Goal: Task Accomplishment & Management: Use online tool/utility

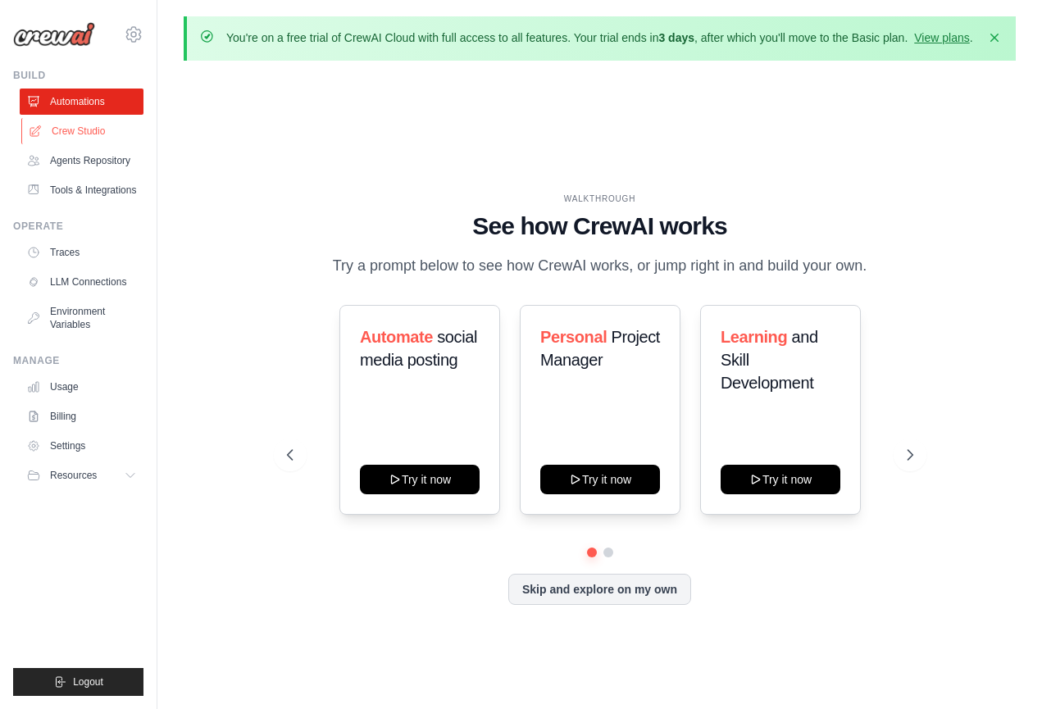
click at [86, 132] on link "Crew Studio" at bounding box center [83, 131] width 124 height 26
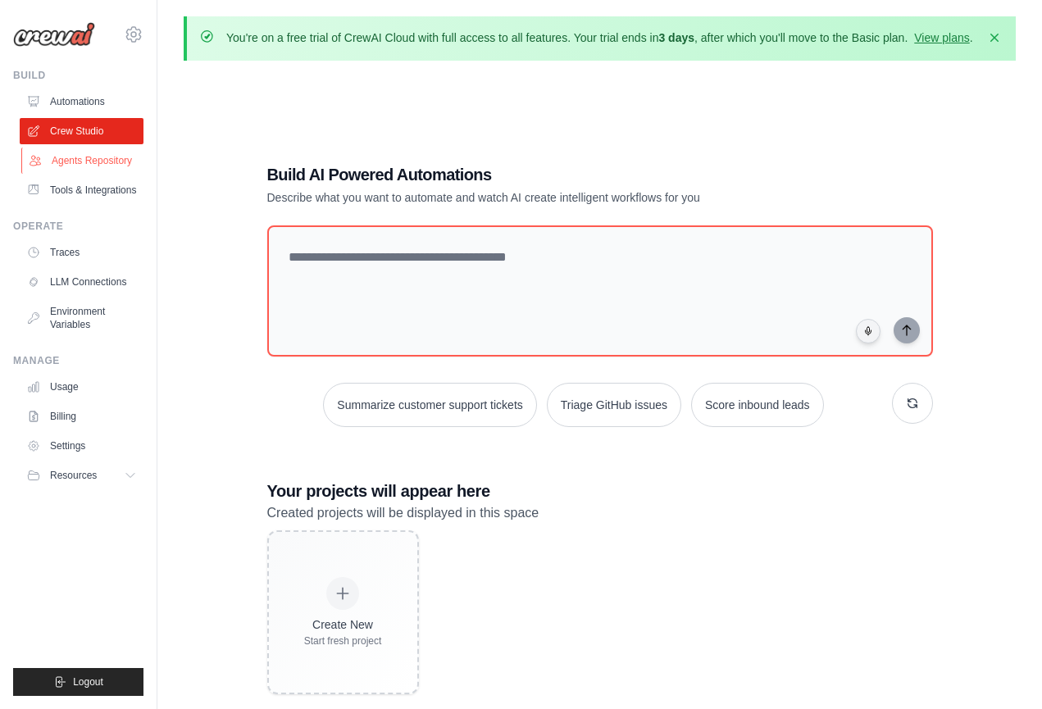
click at [84, 162] on link "Agents Repository" at bounding box center [83, 161] width 124 height 26
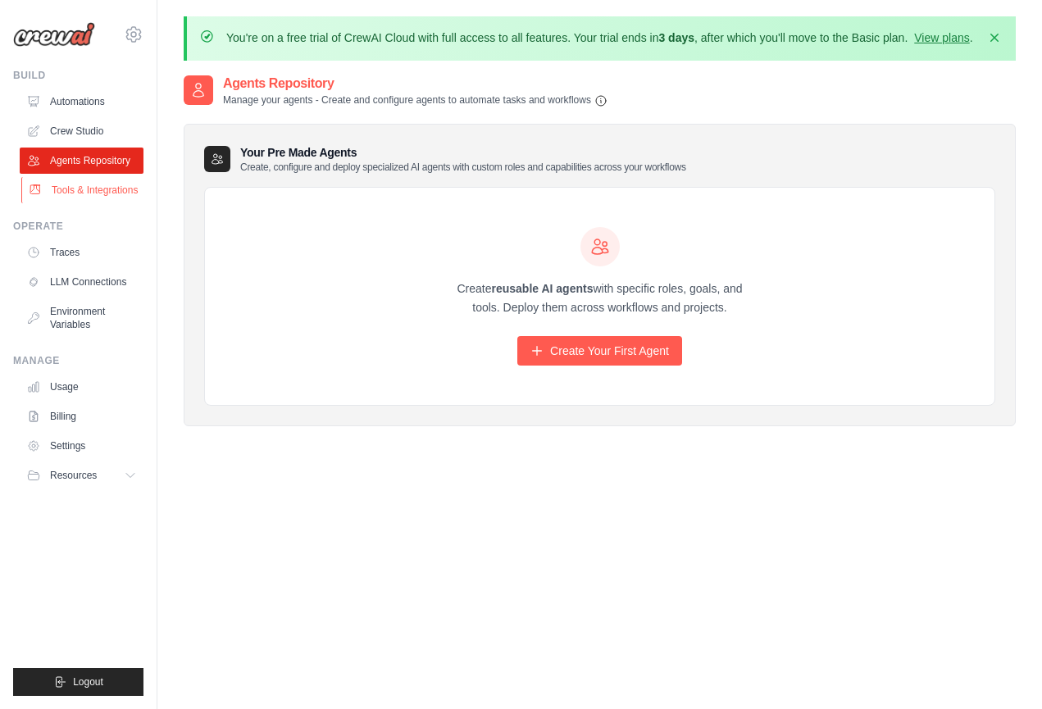
click at [79, 187] on link "Tools & Integrations" at bounding box center [83, 190] width 124 height 26
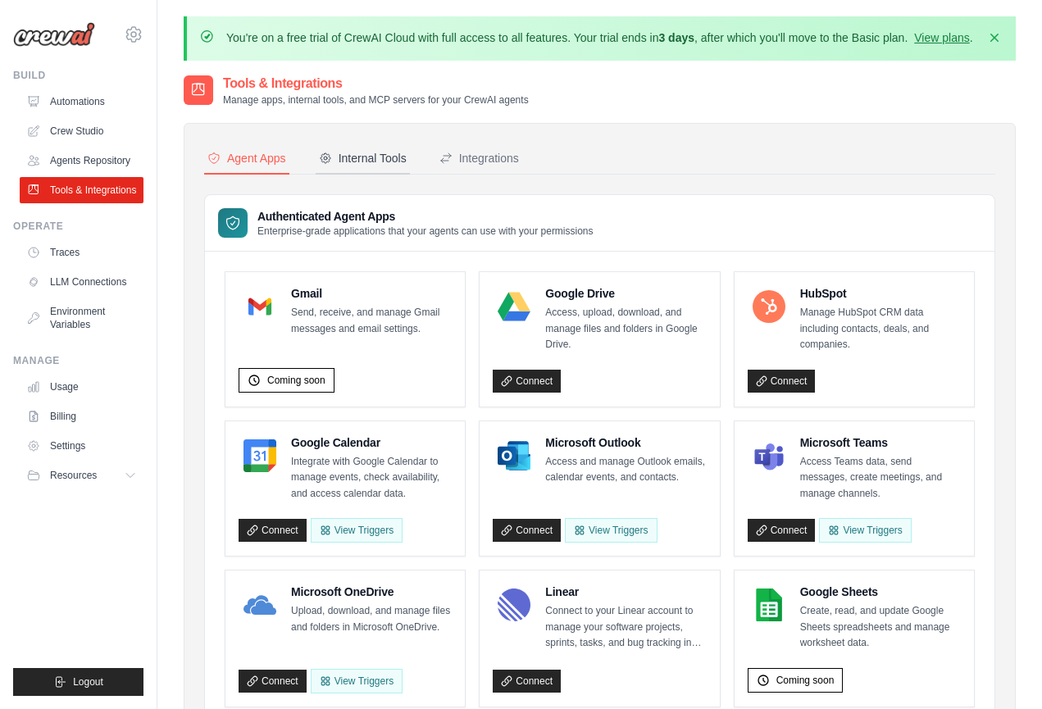
click at [369, 166] on div "Internal Tools" at bounding box center [363, 158] width 88 height 16
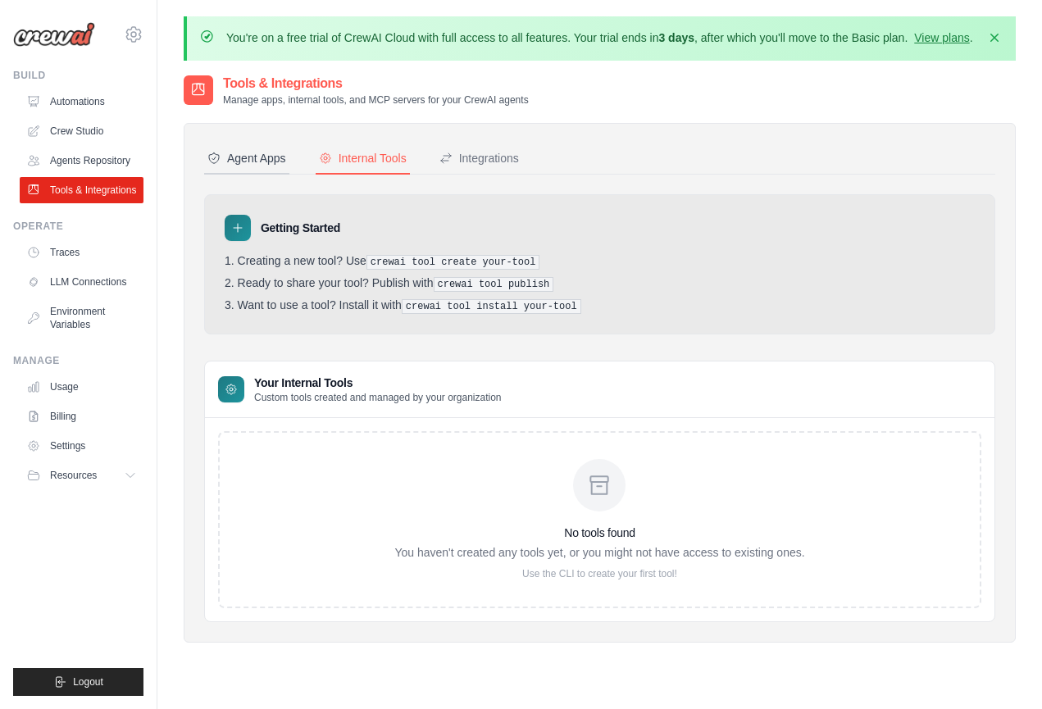
click at [277, 166] on div "Agent Apps" at bounding box center [247, 158] width 79 height 16
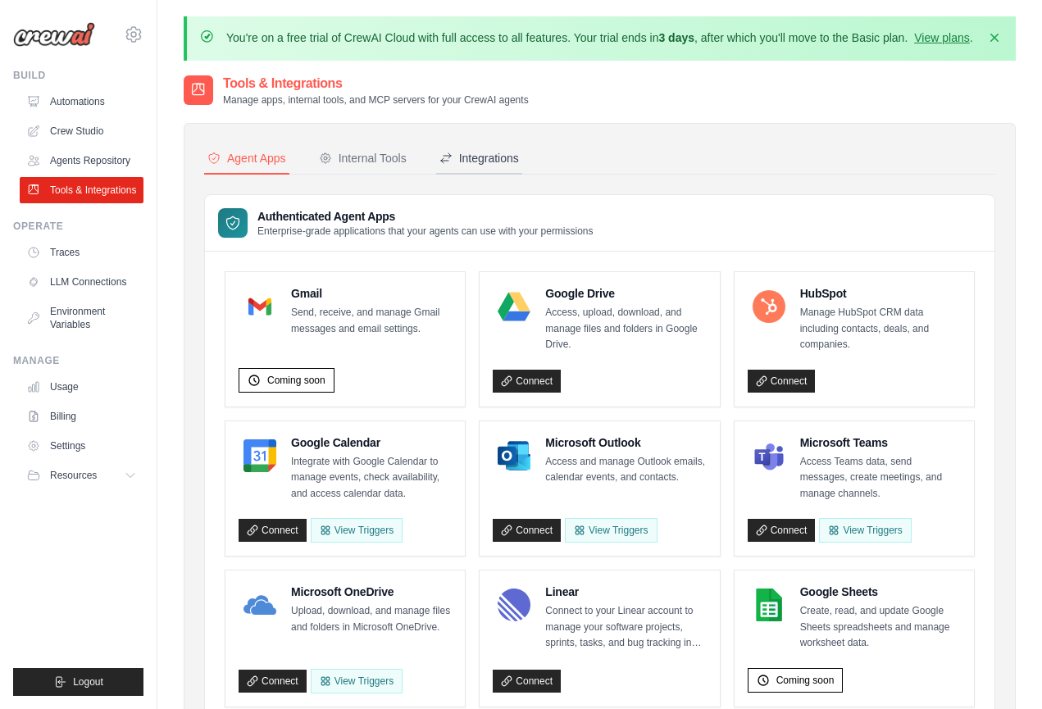
click at [502, 166] on div "Integrations" at bounding box center [480, 158] width 80 height 16
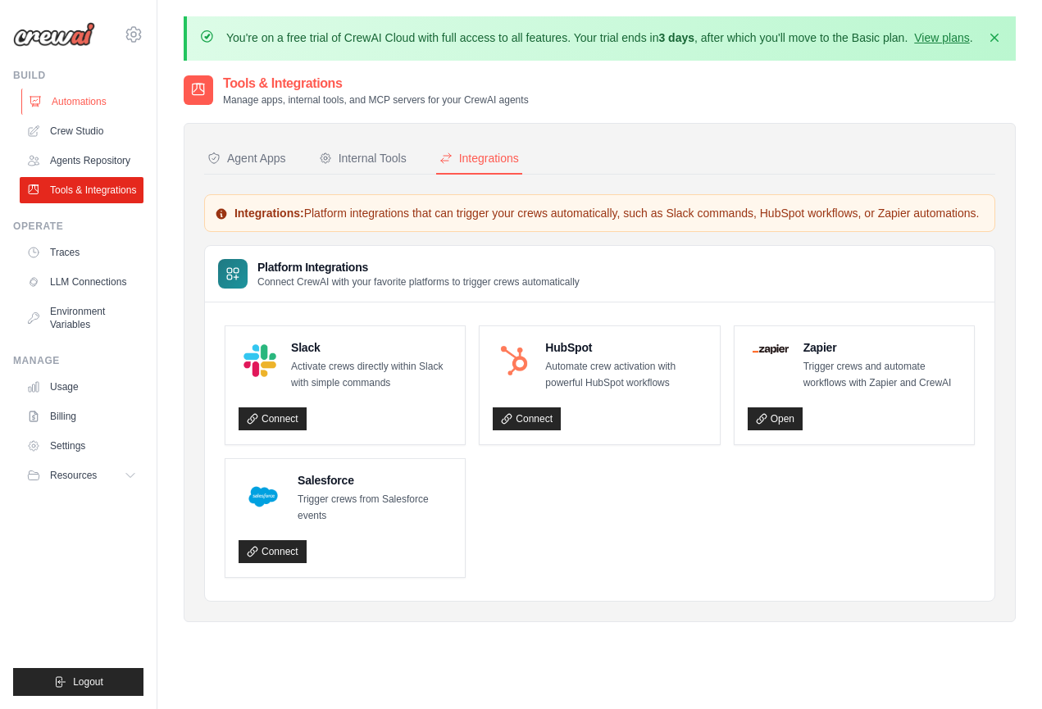
click at [75, 102] on link "Automations" at bounding box center [83, 102] width 124 height 26
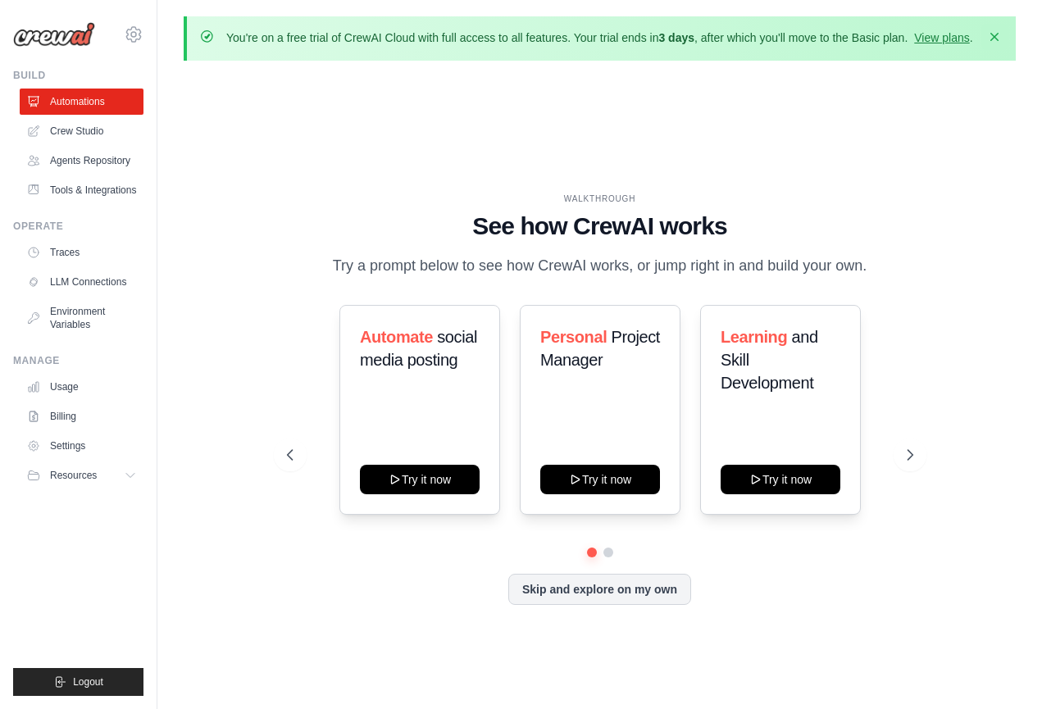
click at [989, 34] on icon "button" at bounding box center [995, 37] width 16 height 16
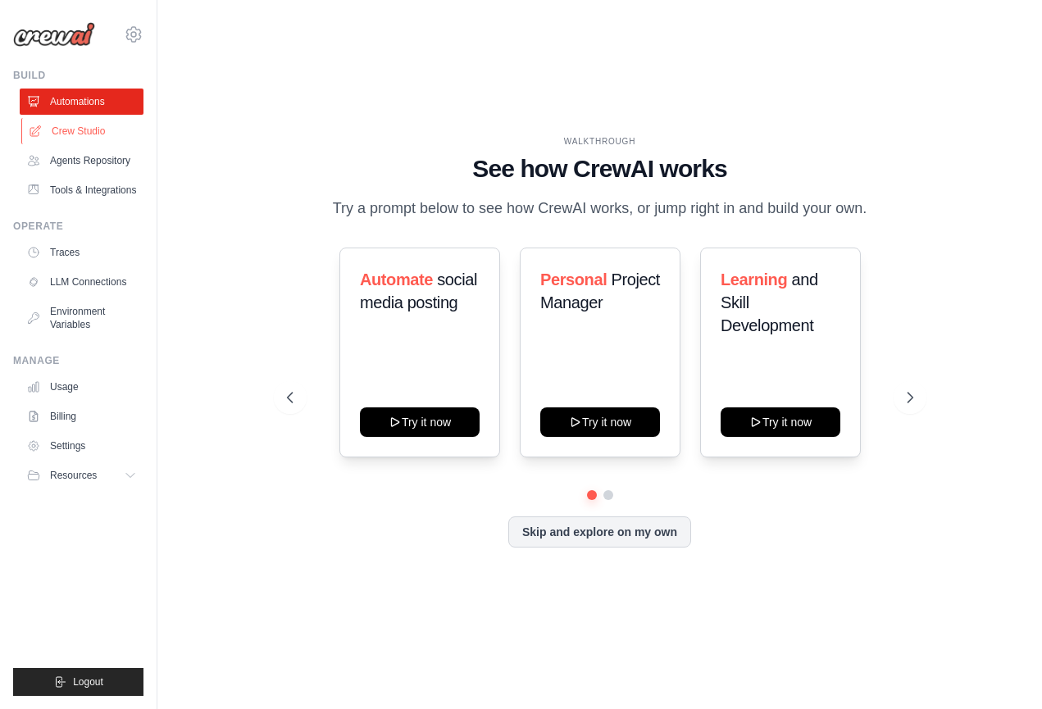
click at [94, 130] on link "Crew Studio" at bounding box center [83, 131] width 124 height 26
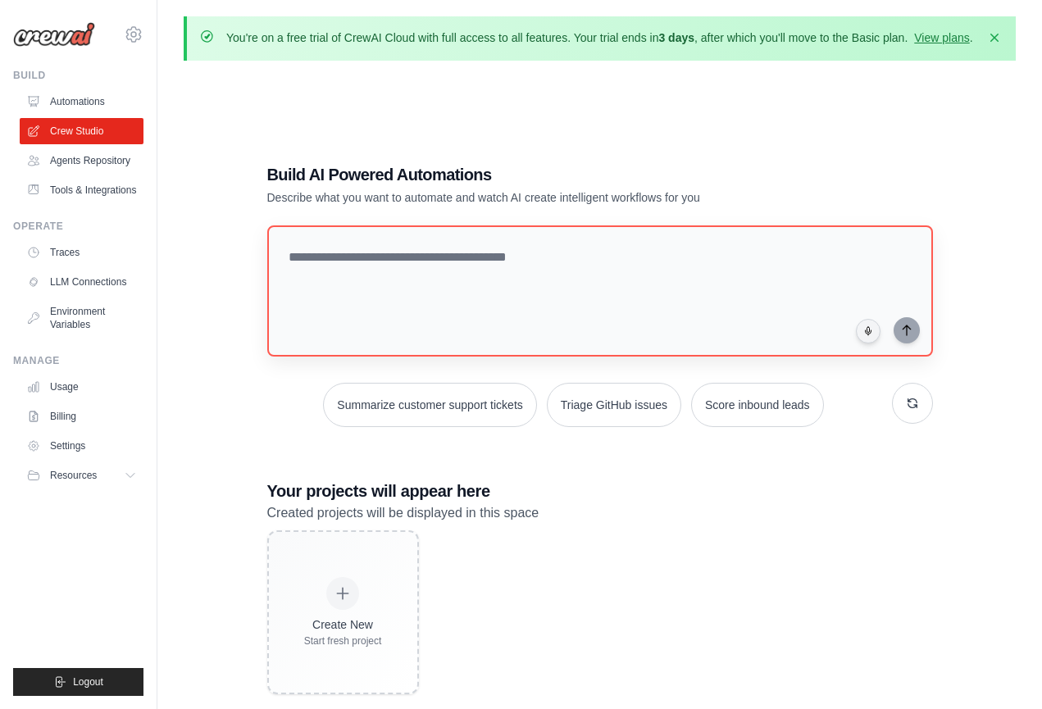
click at [340, 270] on textarea at bounding box center [600, 291] width 666 height 131
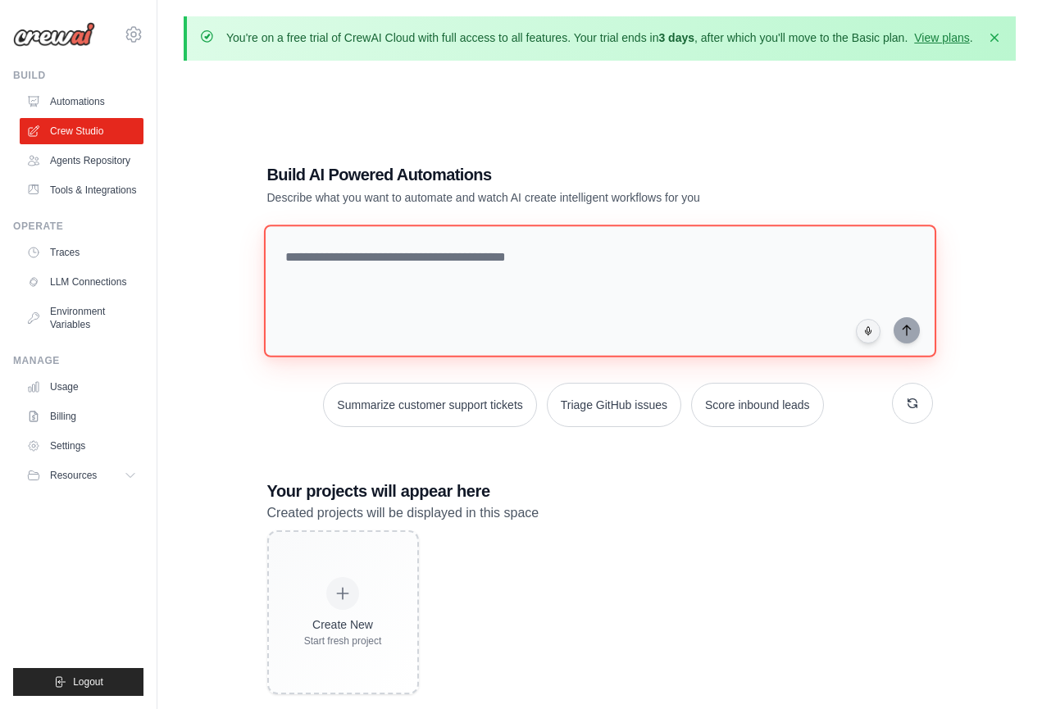
click at [332, 272] on textarea at bounding box center [599, 291] width 673 height 133
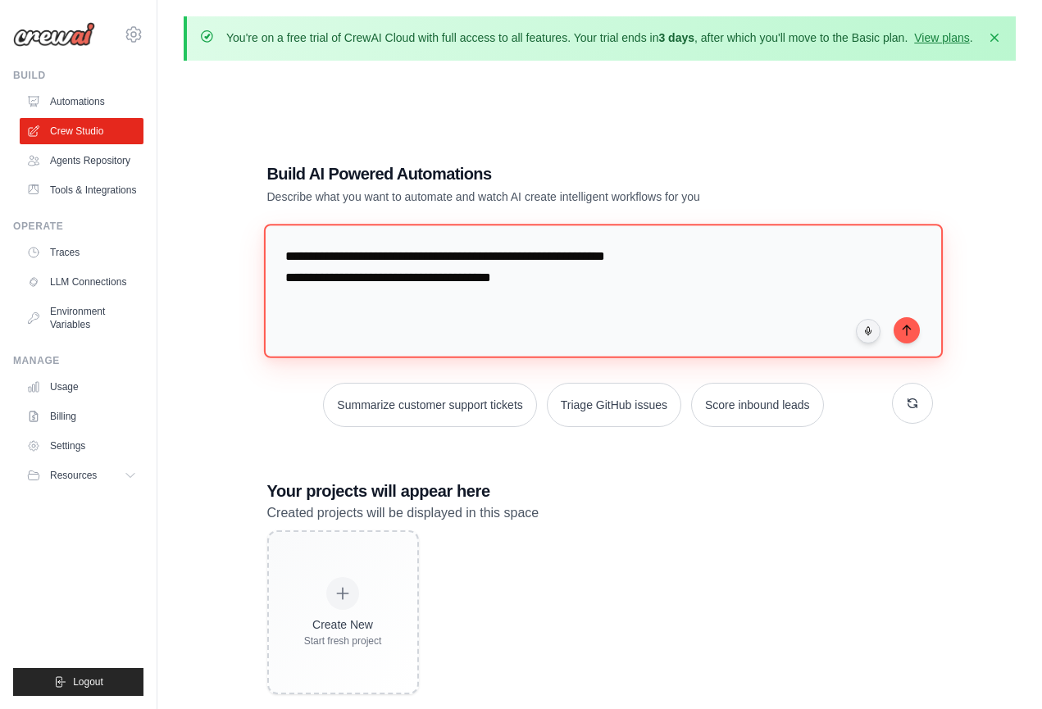
type textarea "**********"
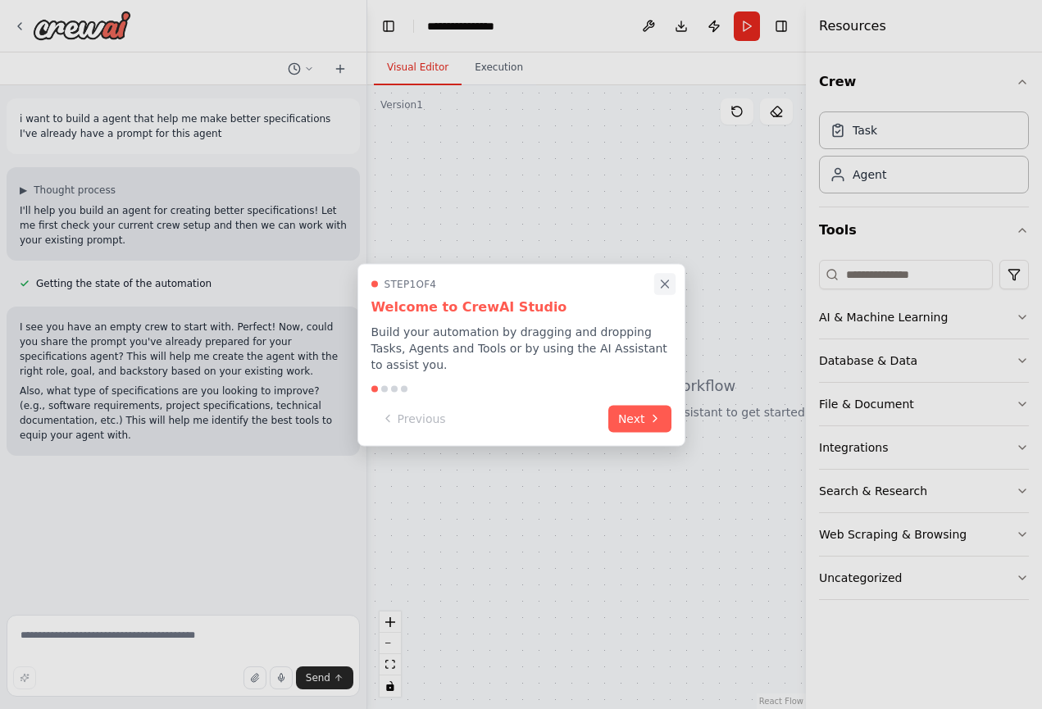
click at [665, 286] on icon "Close walkthrough" at bounding box center [665, 283] width 15 height 15
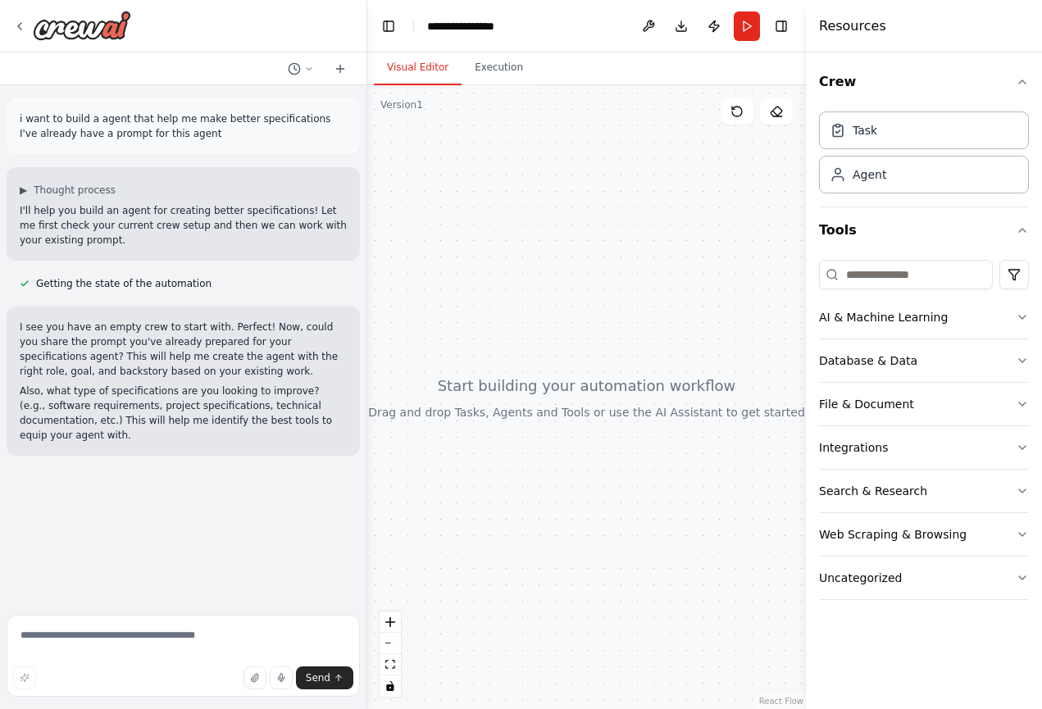
click at [153, 632] on textarea at bounding box center [183, 656] width 353 height 82
type textarea "**********"
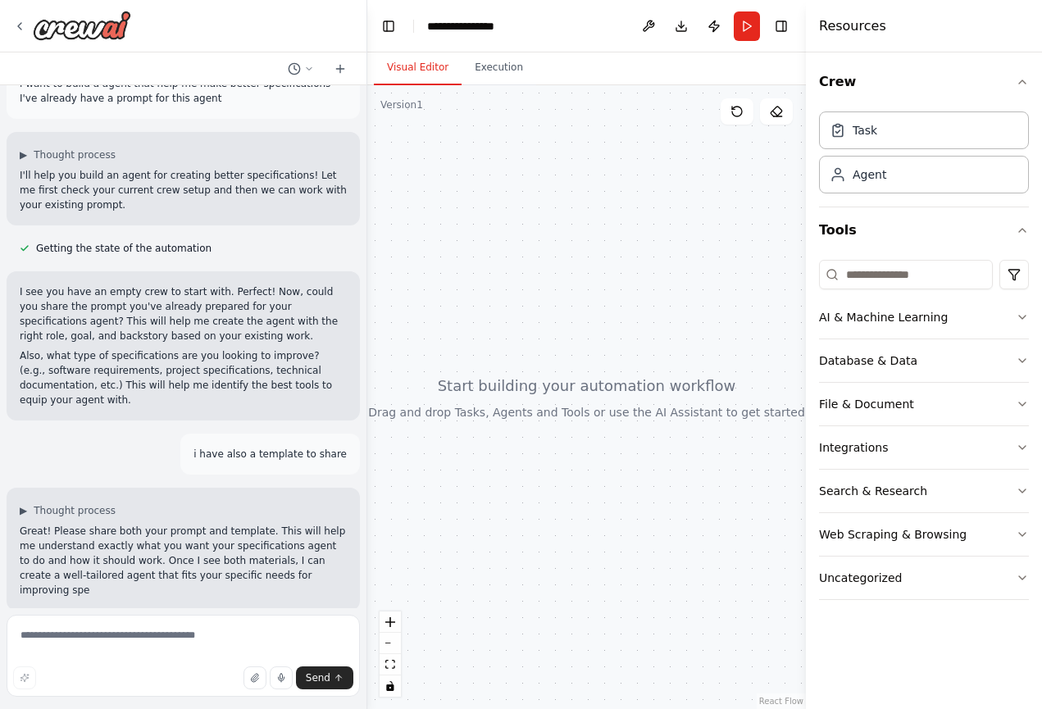
scroll to position [50, 0]
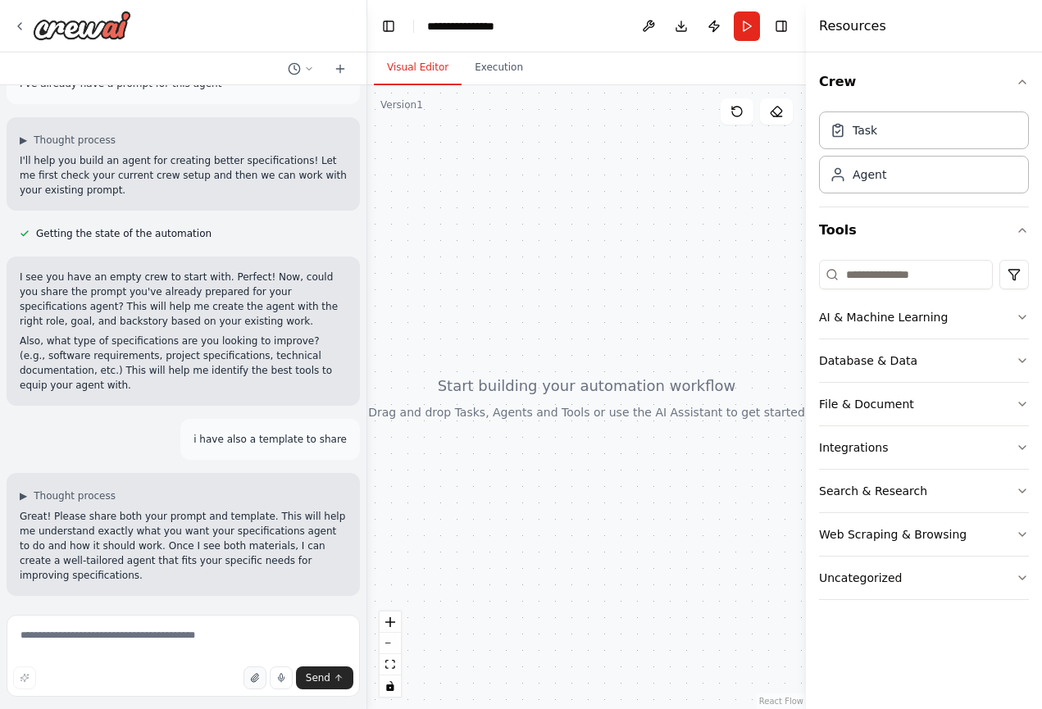
click at [258, 684] on button "button" at bounding box center [255, 678] width 23 height 23
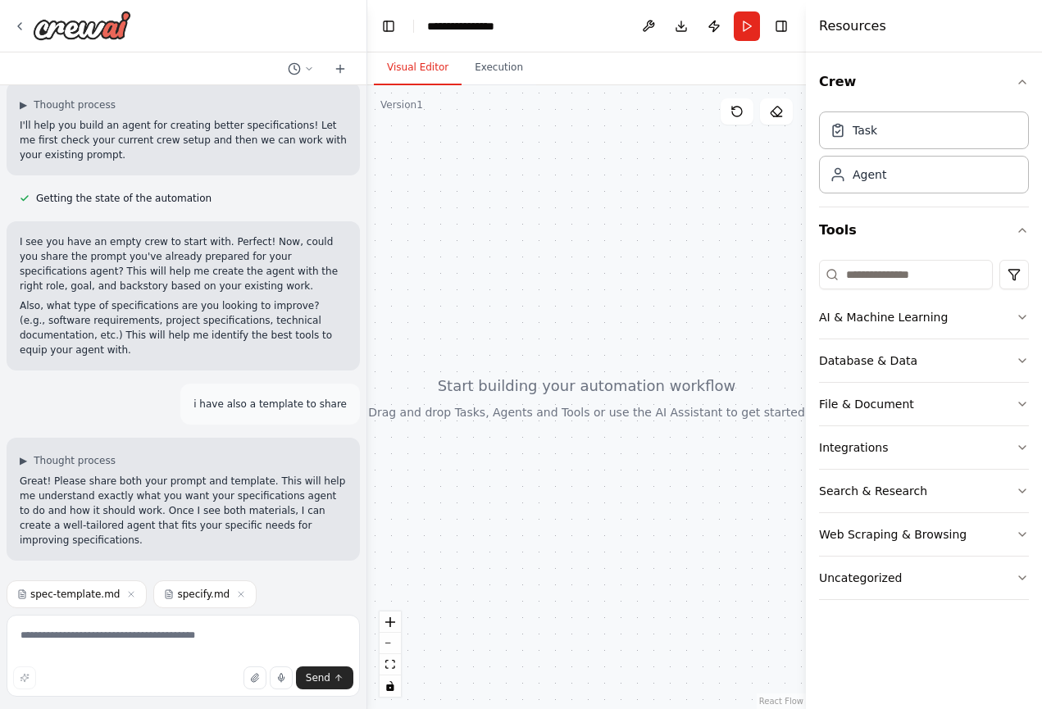
scroll to position [84, 0]
click at [212, 632] on textarea at bounding box center [183, 656] width 353 height 82
type textarea "**********"
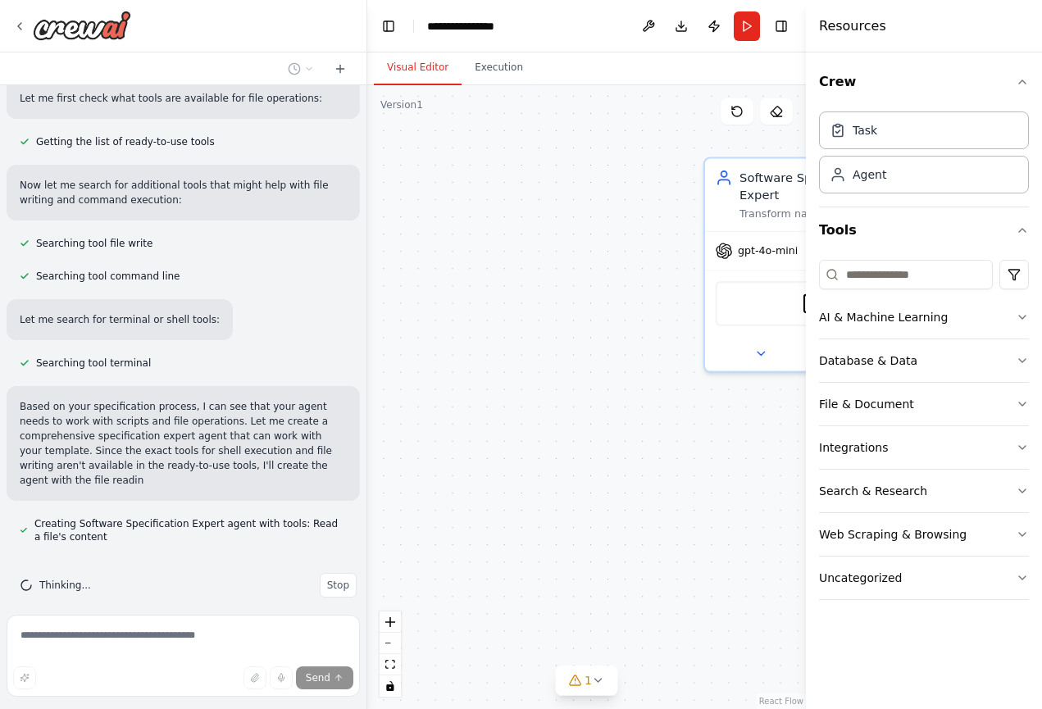
scroll to position [872, 0]
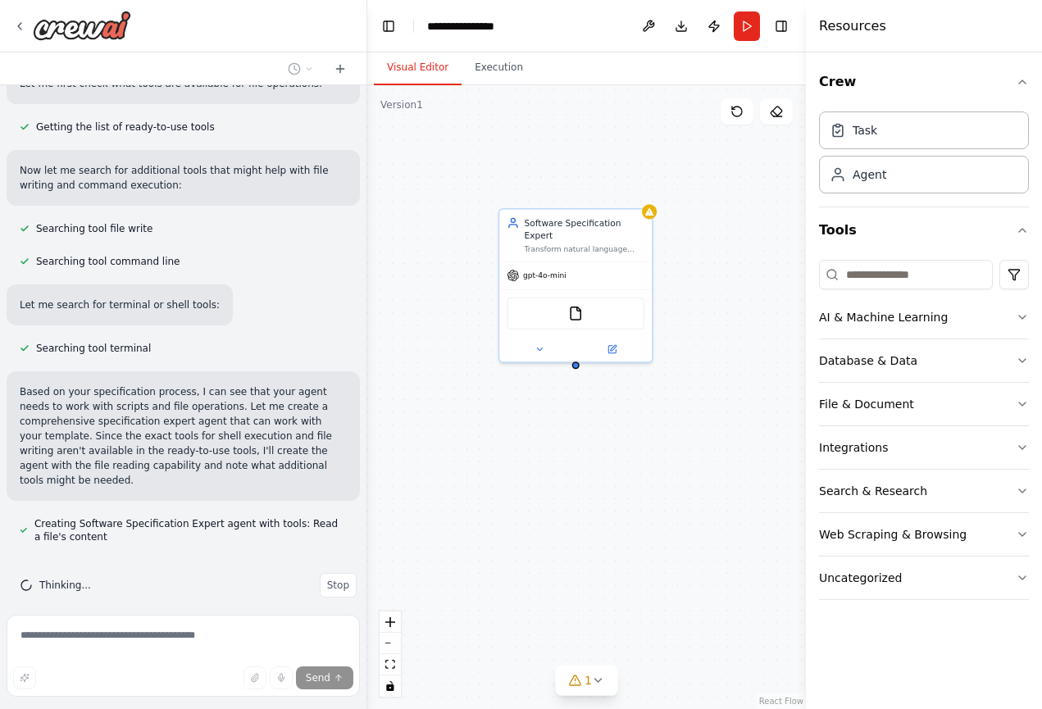
drag, startPoint x: 731, startPoint y: 486, endPoint x: 566, endPoint y: 479, distance: 165.0
click at [566, 479] on div "Software Specification Expert Transform natural language feature descriptions i…" at bounding box center [586, 397] width 439 height 624
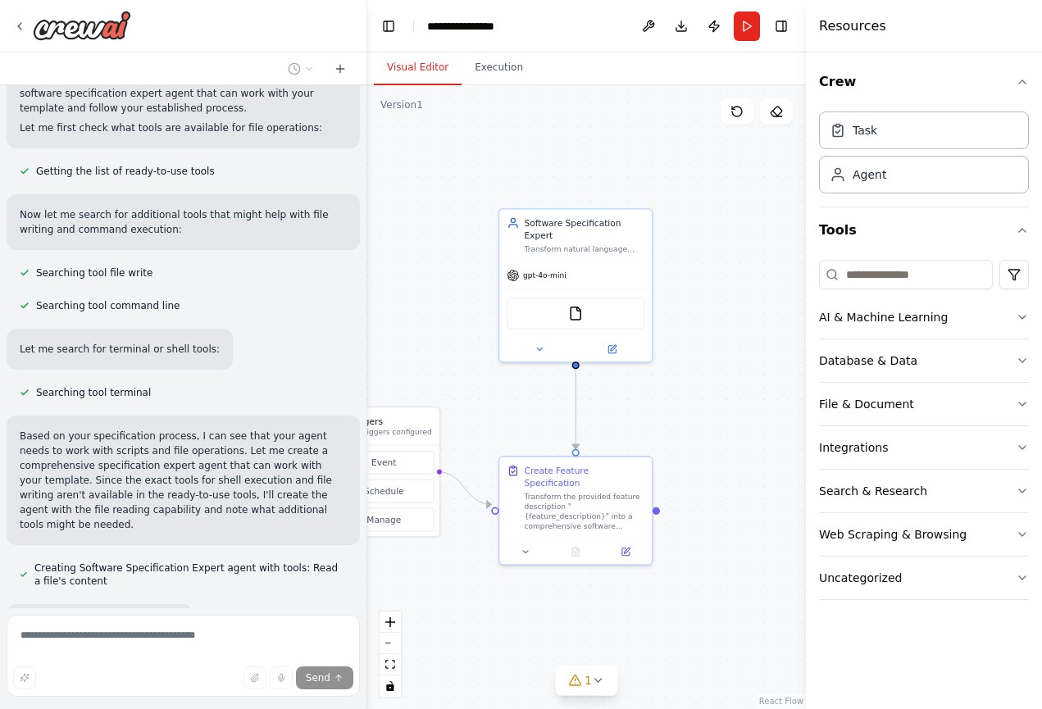
scroll to position [959, 0]
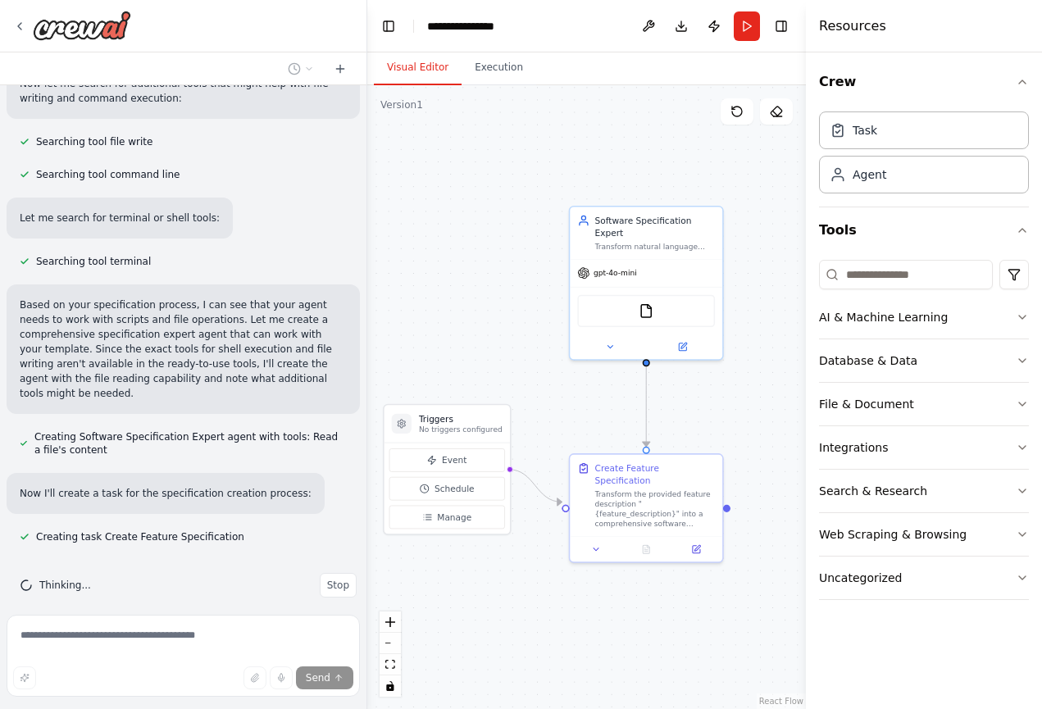
drag, startPoint x: 698, startPoint y: 392, endPoint x: 768, endPoint y: 390, distance: 70.6
click at [768, 390] on div ".deletable-edge-delete-btn { width: 20px; height: 20px; border: 0px solid #ffff…" at bounding box center [586, 397] width 439 height 624
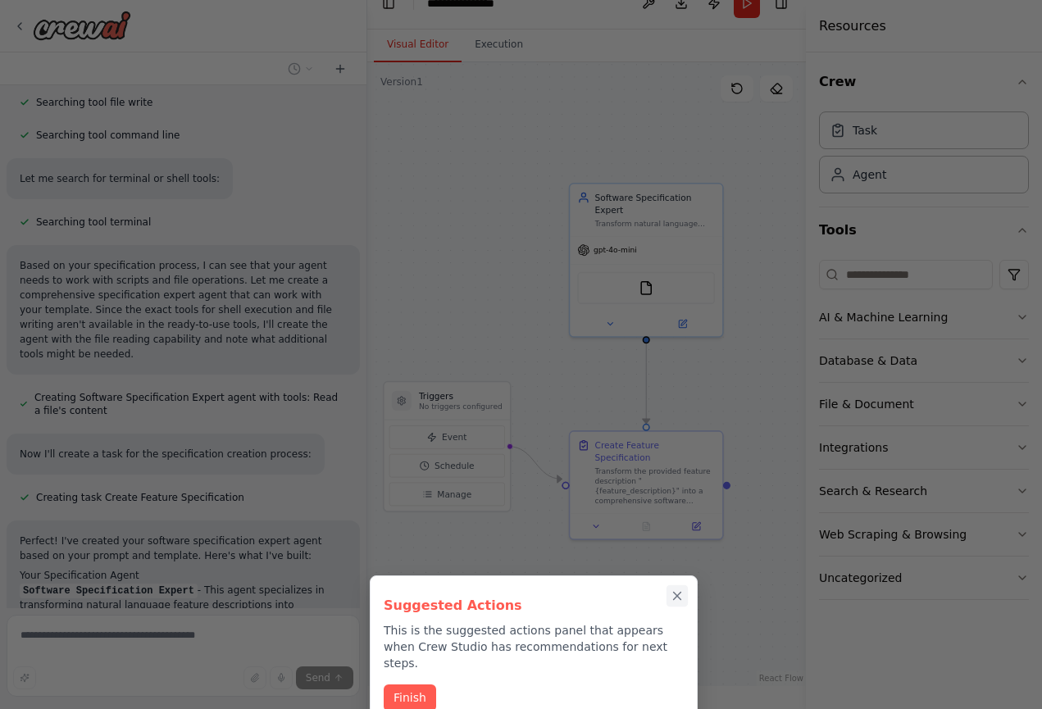
click at [677, 595] on icon "Close walkthrough" at bounding box center [677, 596] width 7 height 7
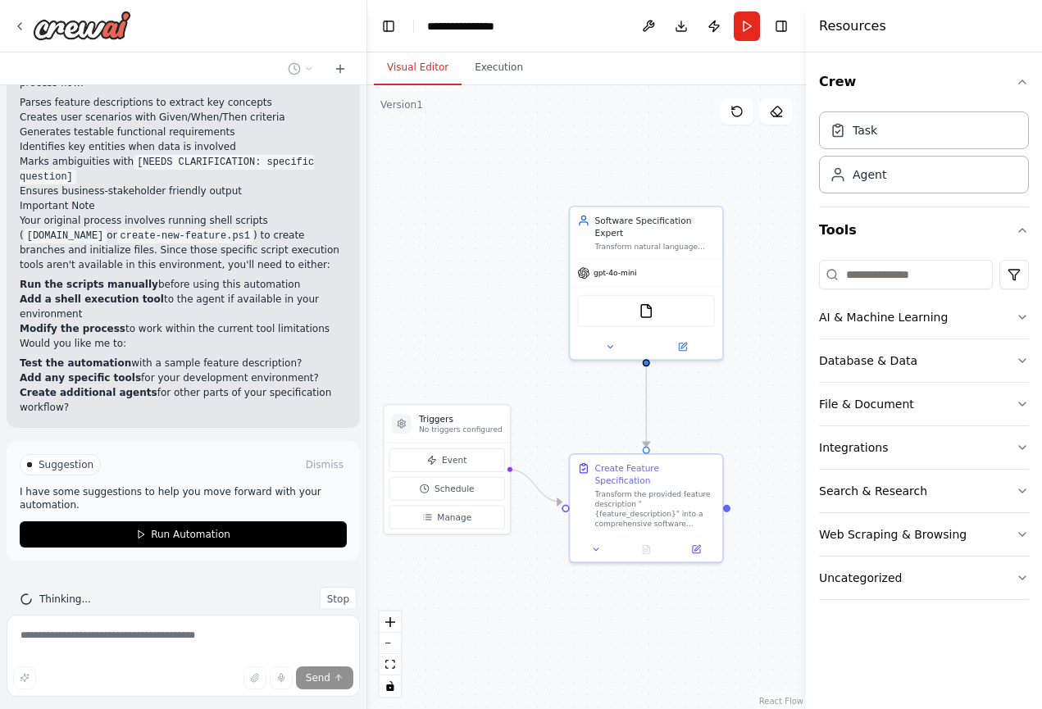
scroll to position [1717, 0]
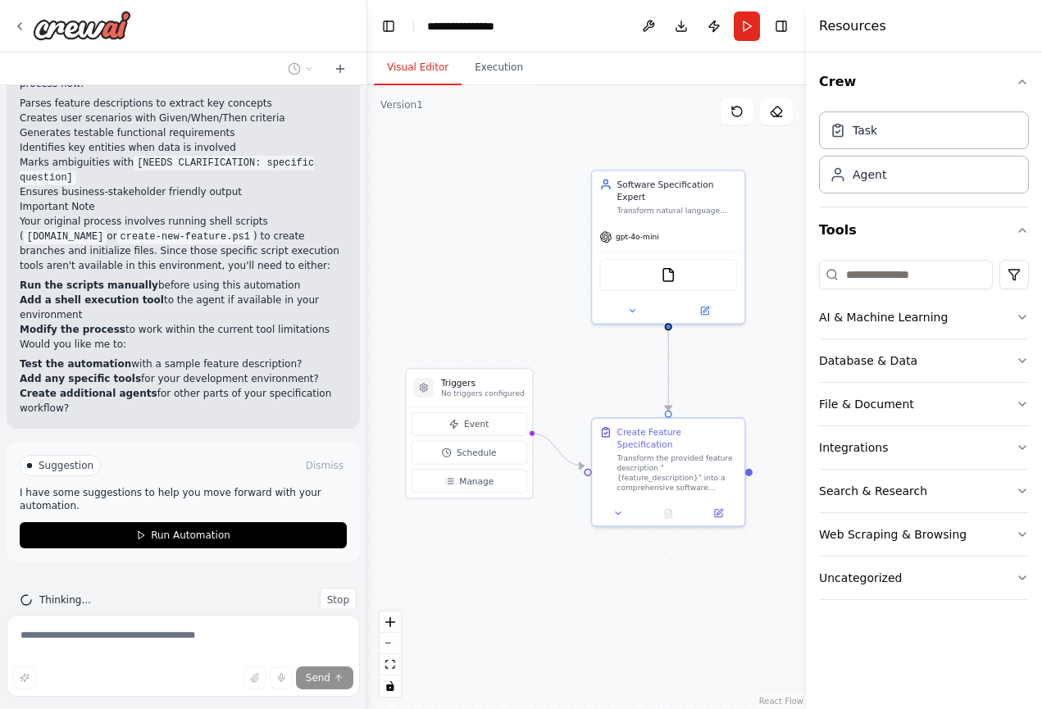
drag, startPoint x: 676, startPoint y: 609, endPoint x: 698, endPoint y: 572, distance: 42.3
click at [698, 572] on div ".deletable-edge-delete-btn { width: 20px; height: 20px; border: 0px solid #ffff…" at bounding box center [586, 397] width 439 height 624
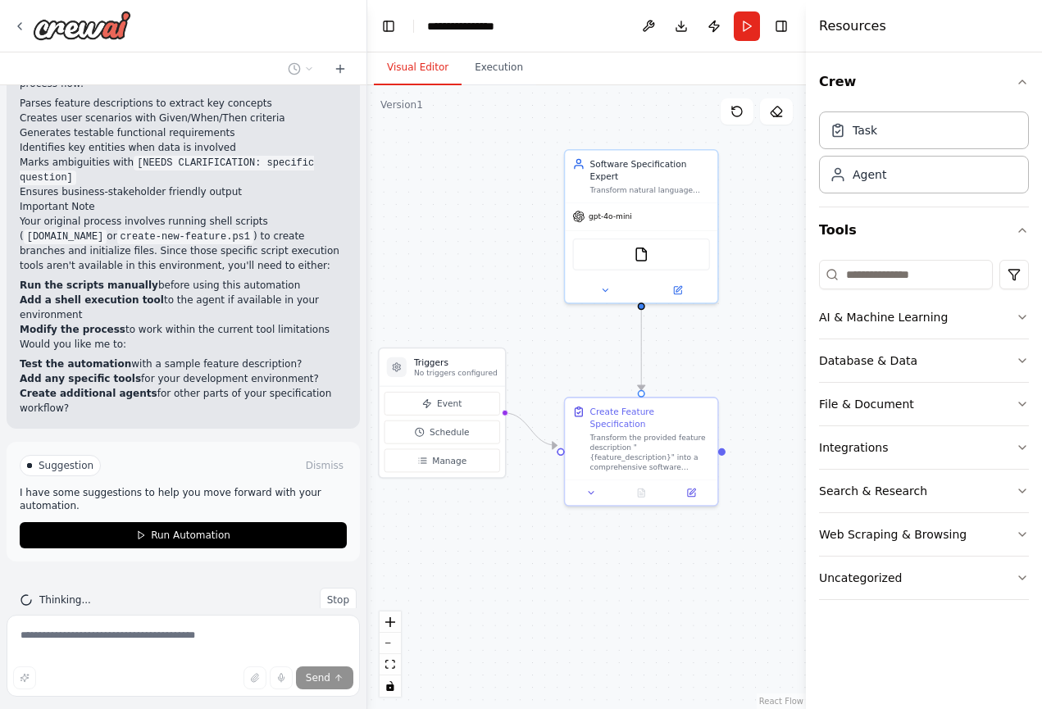
drag, startPoint x: 720, startPoint y: 349, endPoint x: 693, endPoint y: 328, distance: 34.0
click at [693, 328] on div ".deletable-edge-delete-btn { width: 20px; height: 20px; border: 0px solid #ffff…" at bounding box center [586, 397] width 439 height 624
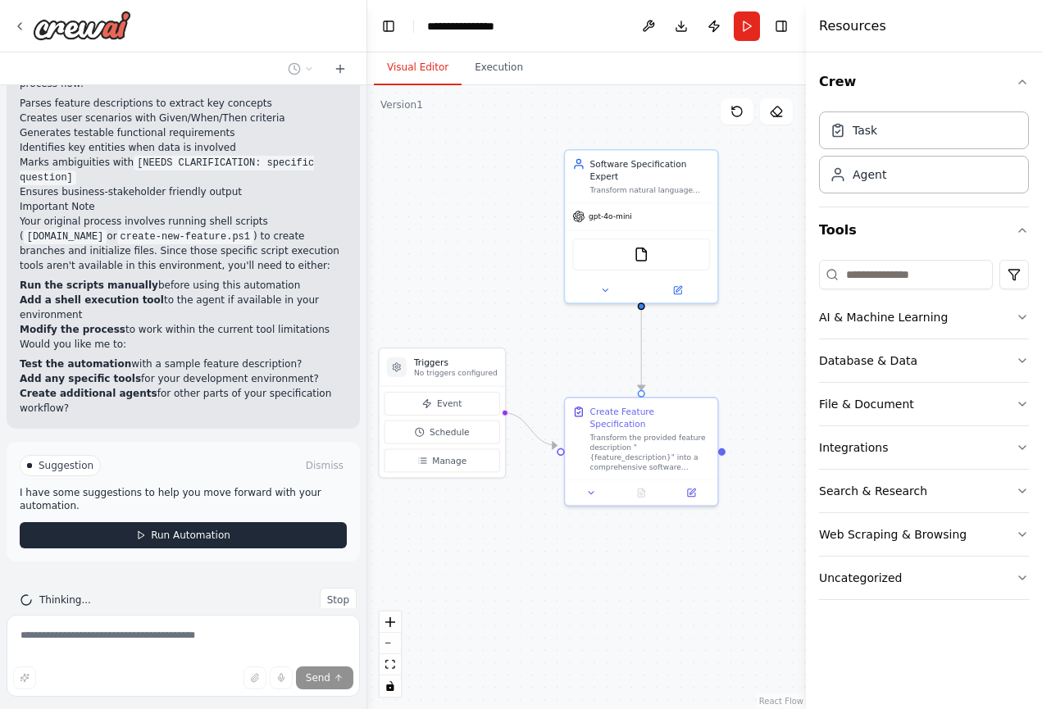
click at [165, 529] on span "Run Automation" at bounding box center [191, 535] width 80 height 13
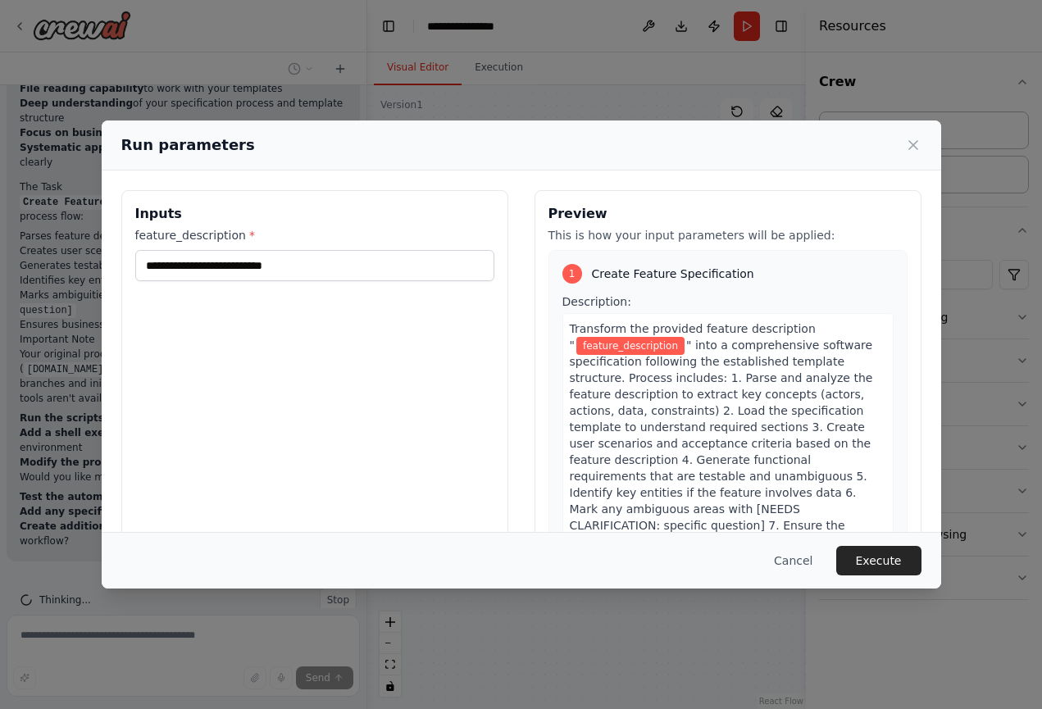
scroll to position [0, 0]
click at [334, 266] on input "feature_description *" at bounding box center [314, 265] width 359 height 31
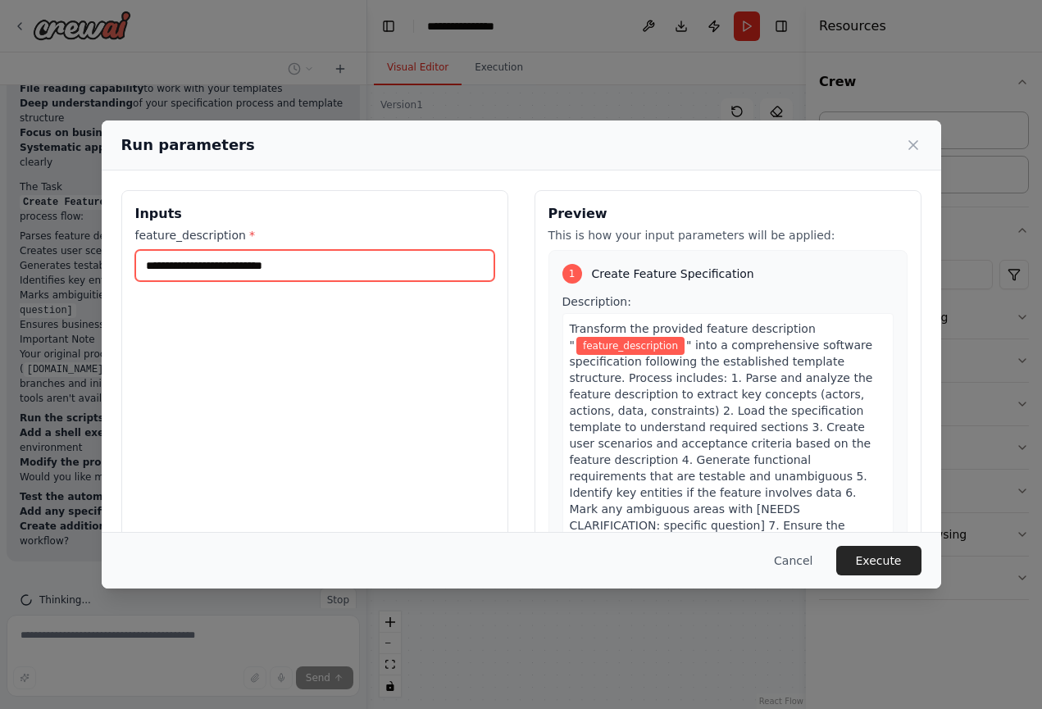
click at [334, 266] on input "feature_description *" at bounding box center [314, 265] width 359 height 31
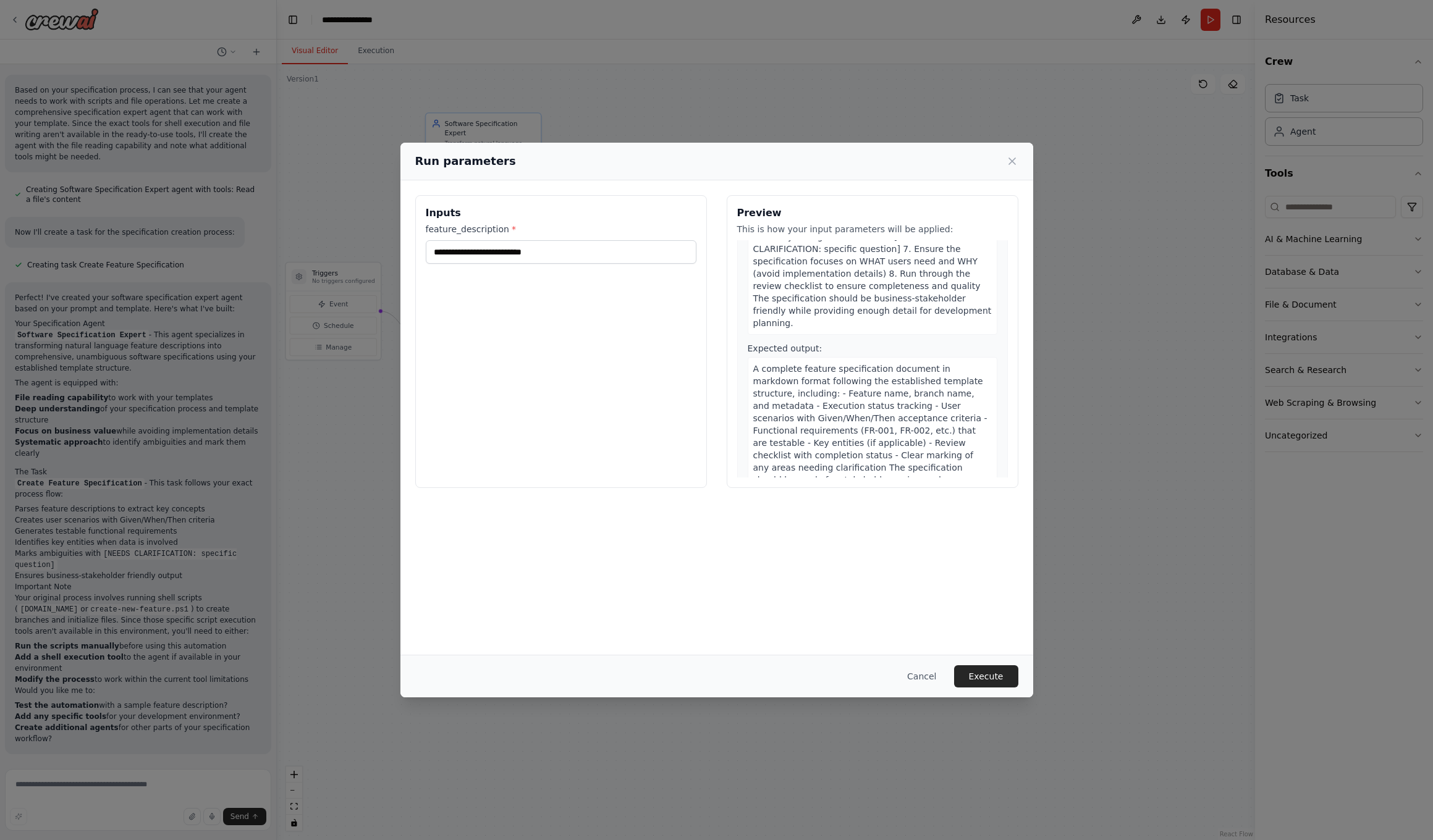
scroll to position [839, 0]
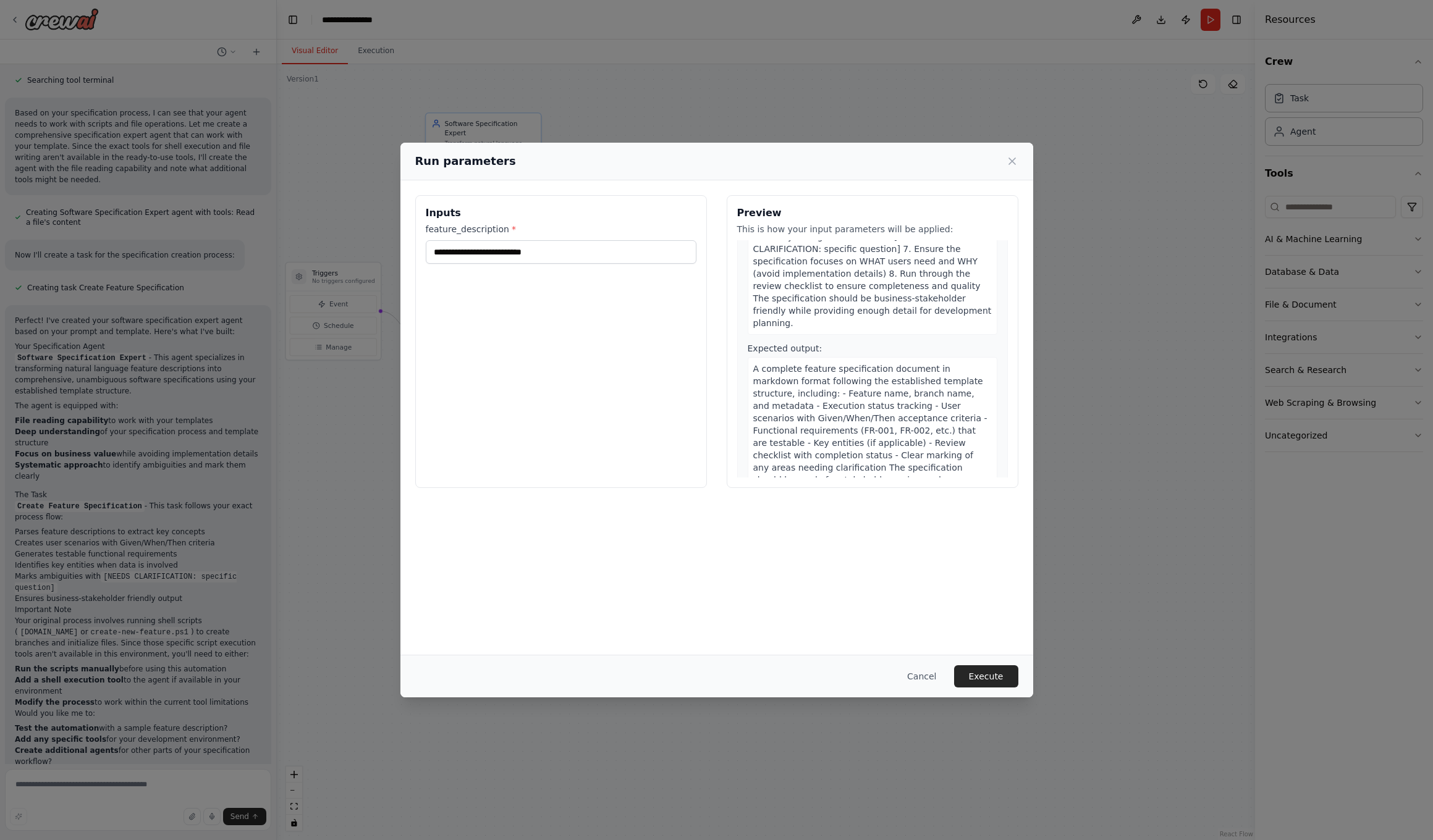
click at [500, 252] on input "feature_description *" at bounding box center [561, 252] width 270 height 23
click at [487, 250] on input "feature_description *" at bounding box center [561, 252] width 270 height 23
paste input "**********"
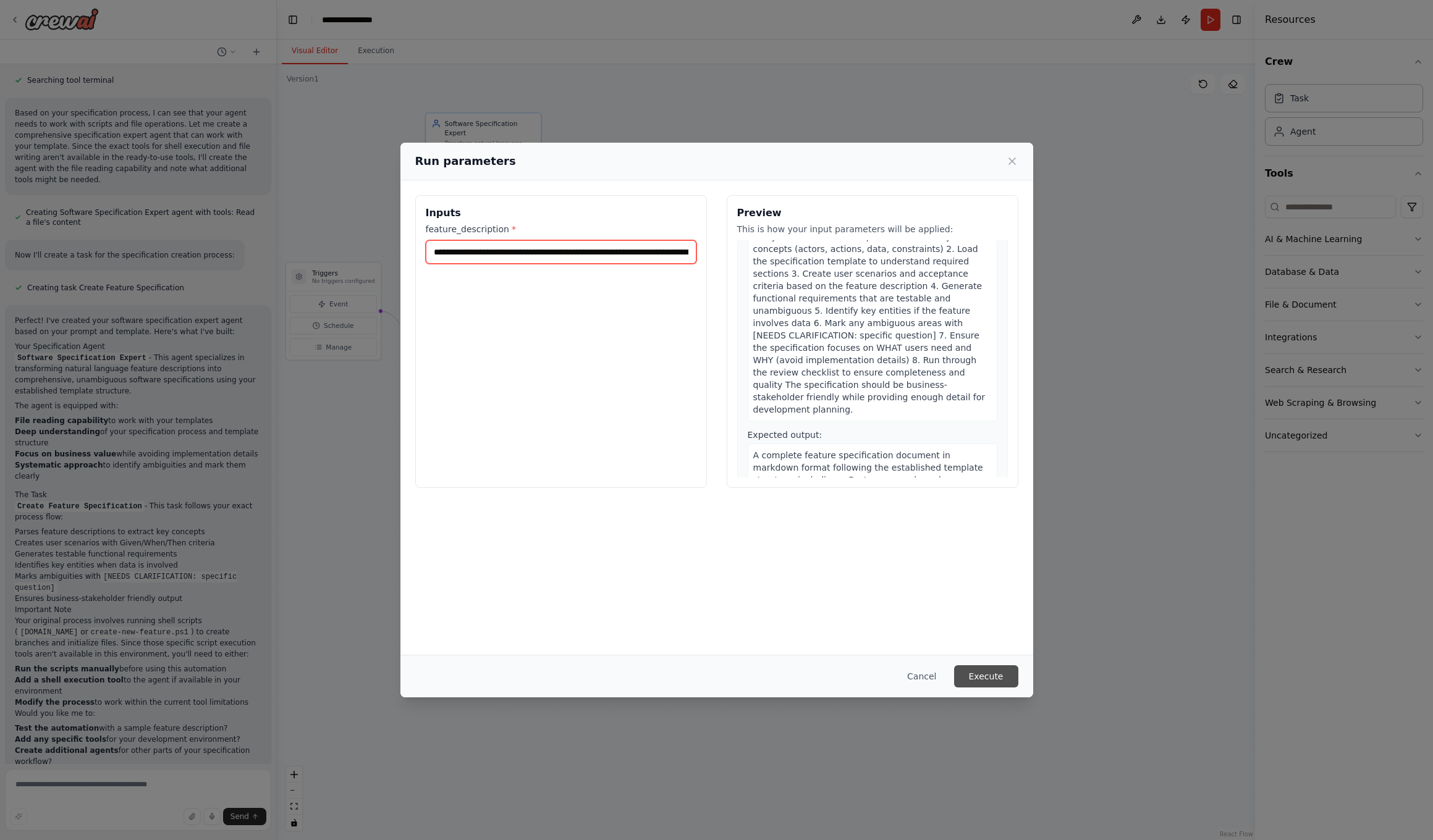
type input "**********"
click at [785, 534] on button "Execute" at bounding box center [985, 677] width 64 height 23
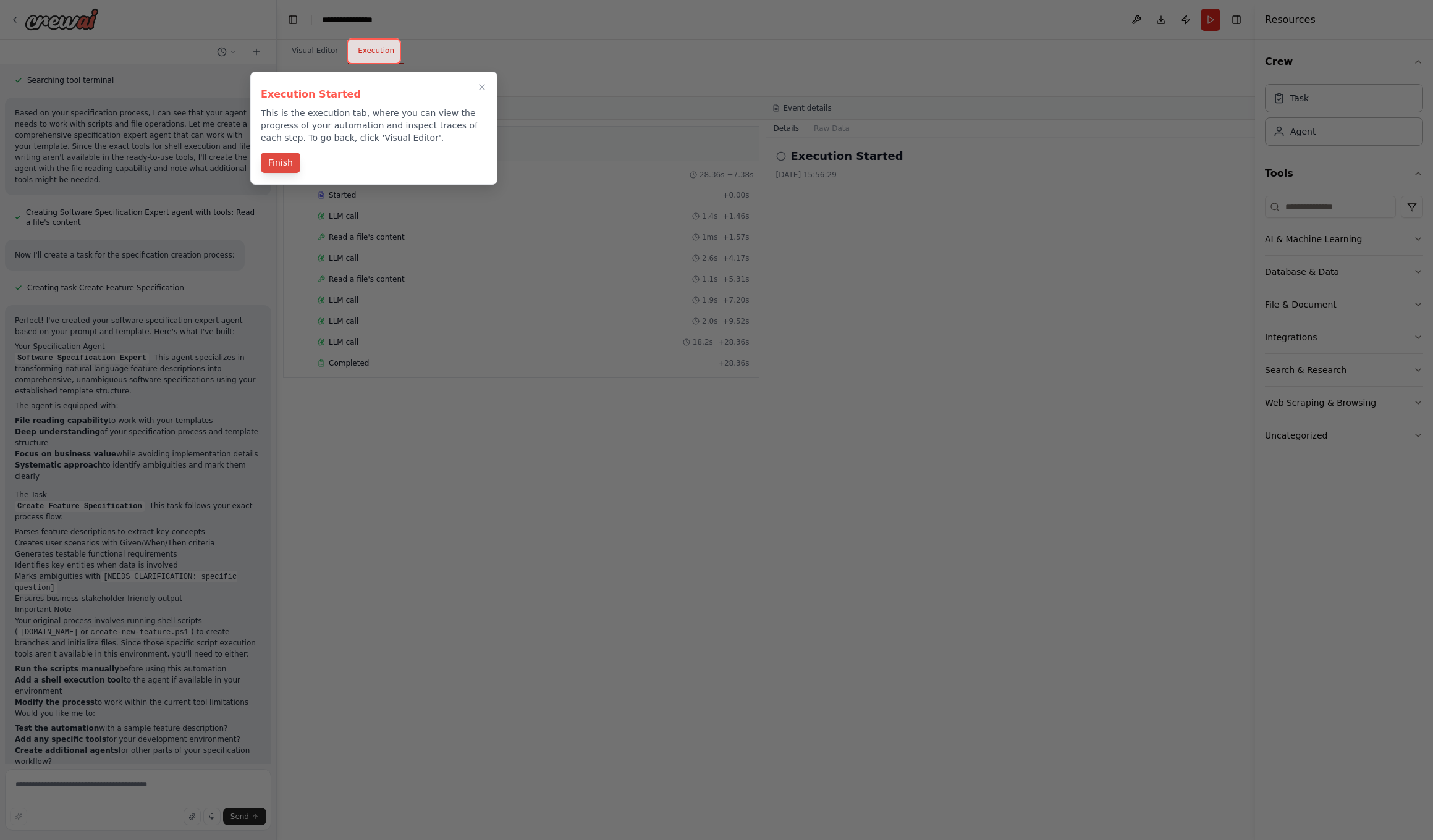
click at [286, 167] on button "Finish" at bounding box center [280, 163] width 39 height 20
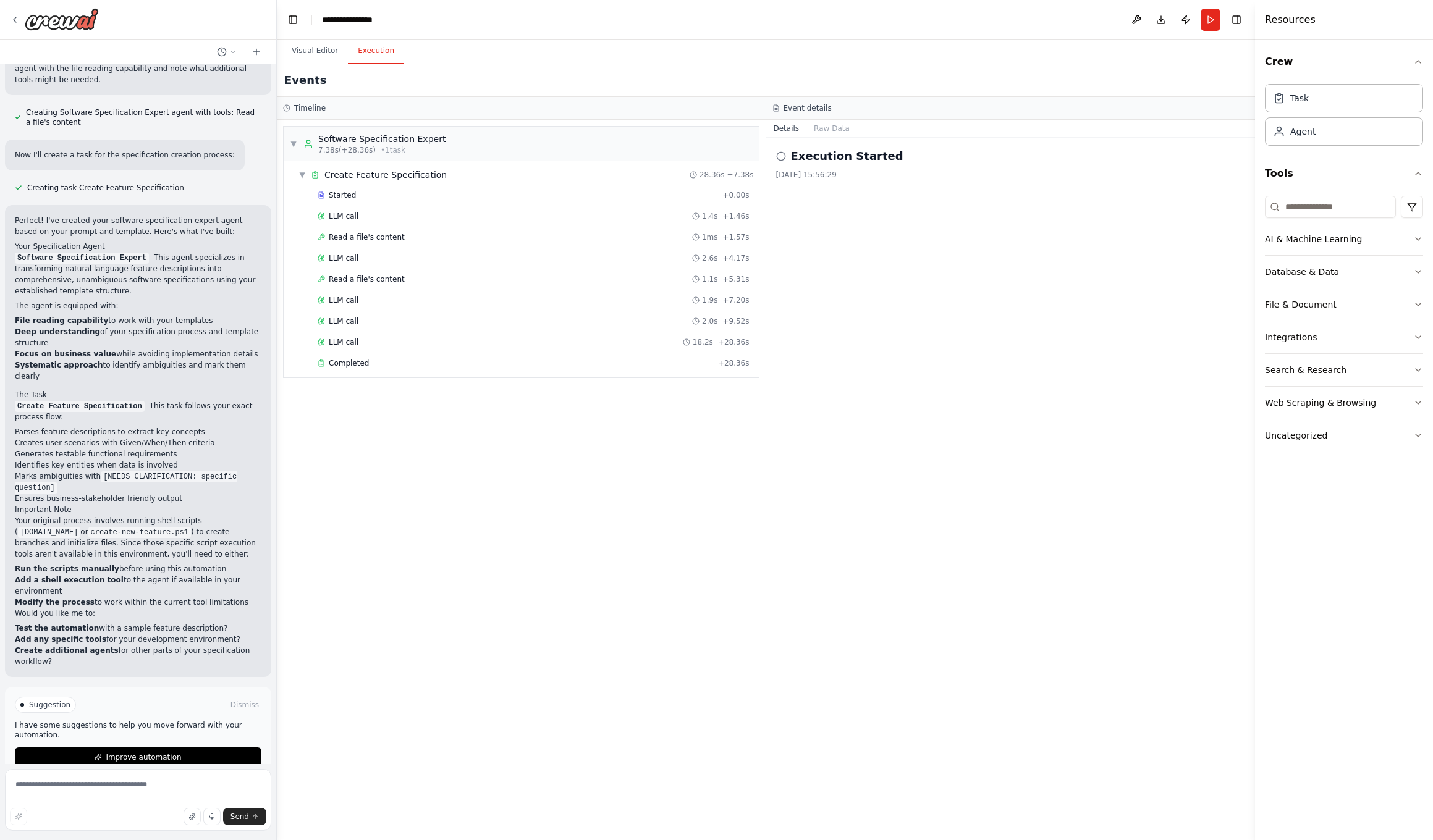
scroll to position [0, 0]
click at [782, 157] on icon at bounding box center [781, 156] width 10 height 10
click at [339, 365] on span "Completed" at bounding box center [348, 363] width 40 height 10
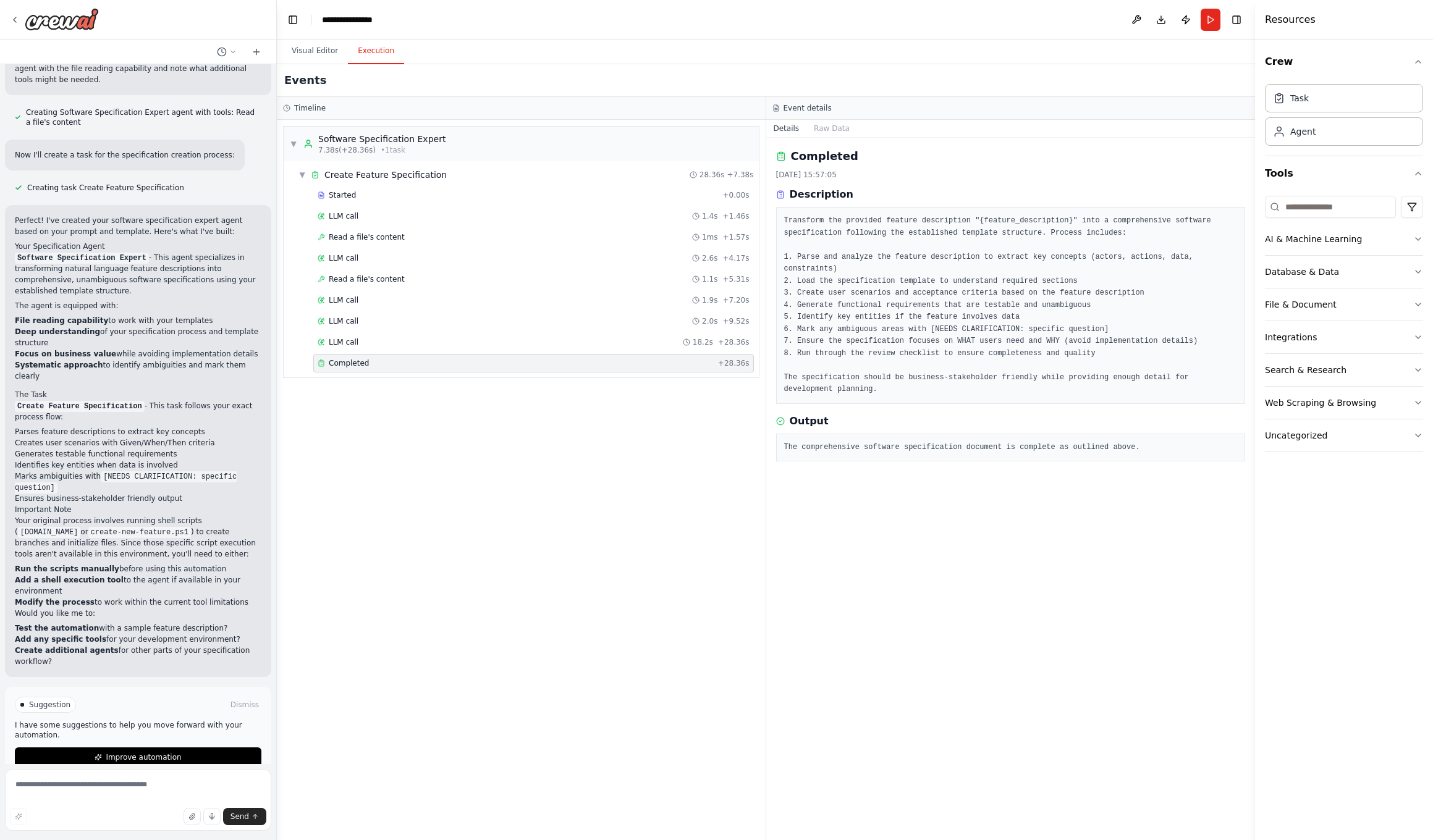
click at [785, 444] on pre "The comprehensive software specification document is complete as outlined above." at bounding box center [1011, 447] width 454 height 12
click at [785, 129] on button "Raw Data" at bounding box center [831, 128] width 50 height 17
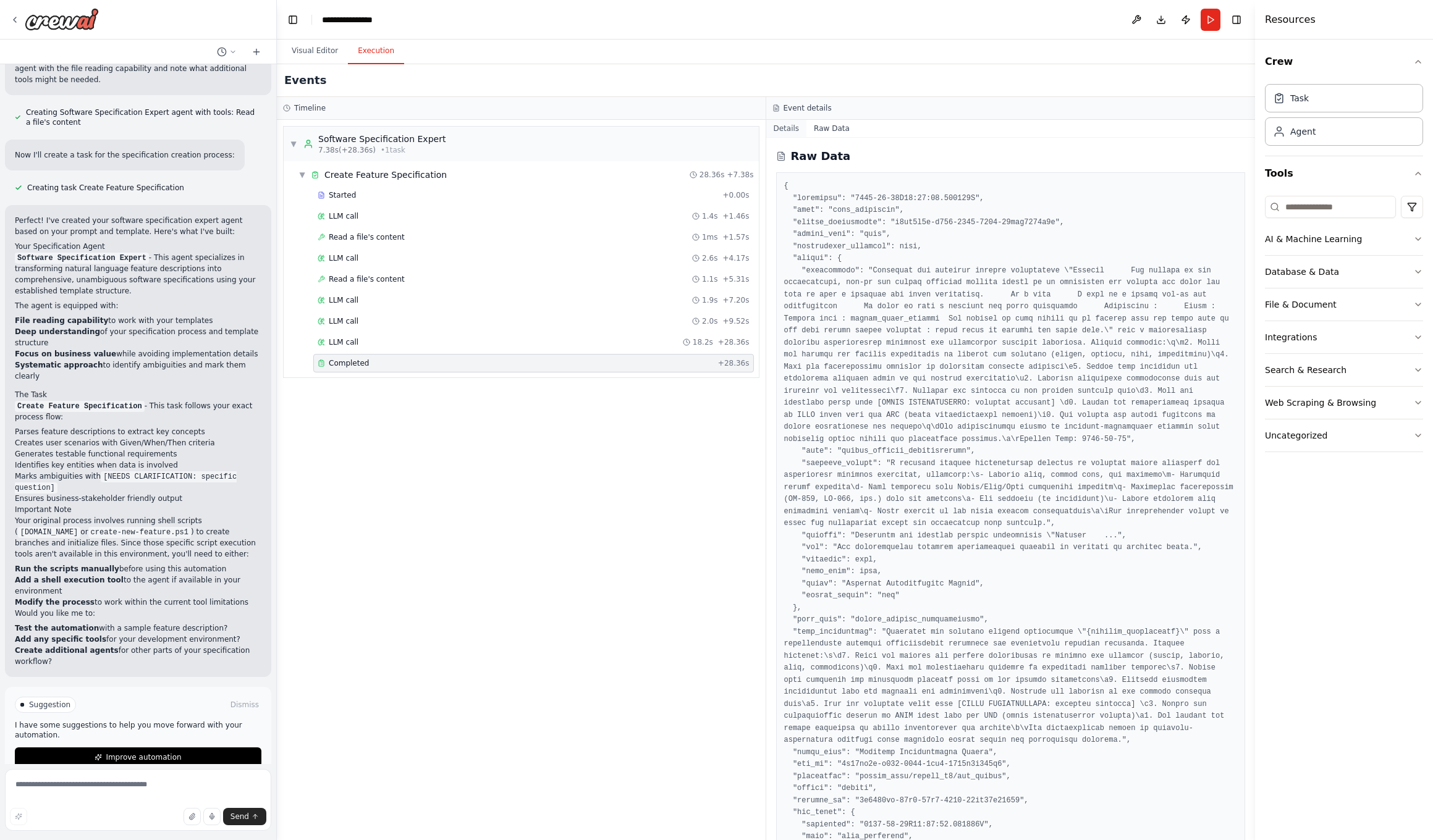
click at [785, 127] on button "Details" at bounding box center [787, 128] width 41 height 17
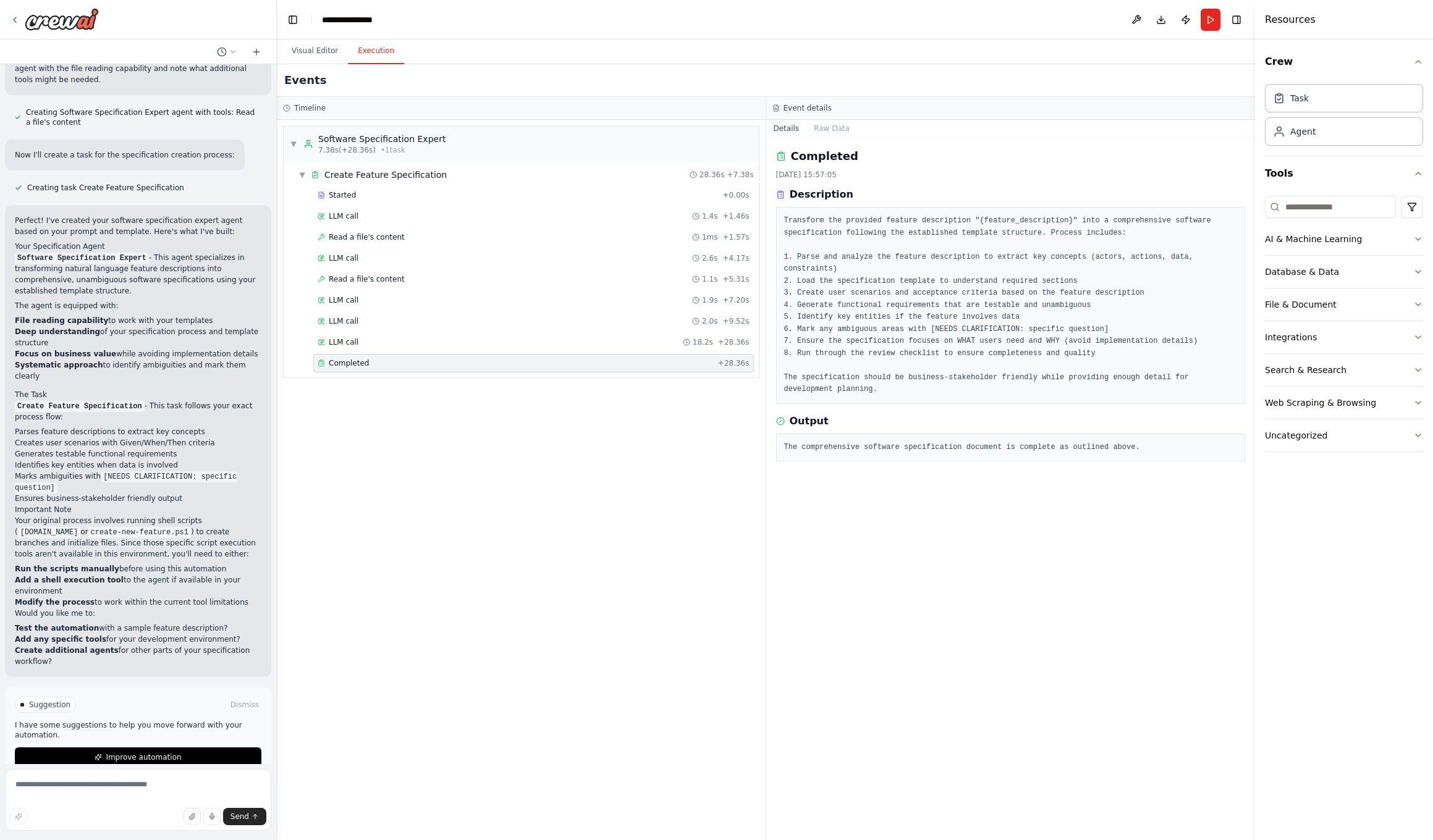
click at [781, 153] on icon at bounding box center [781, 156] width 10 height 10
click at [785, 445] on pre "The comprehensive software specification document is complete as outlined above." at bounding box center [1011, 447] width 454 height 12
click at [130, 534] on textarea at bounding box center [138, 800] width 266 height 62
click at [108, 534] on textarea at bounding box center [138, 800] width 266 height 62
type textarea "**********"
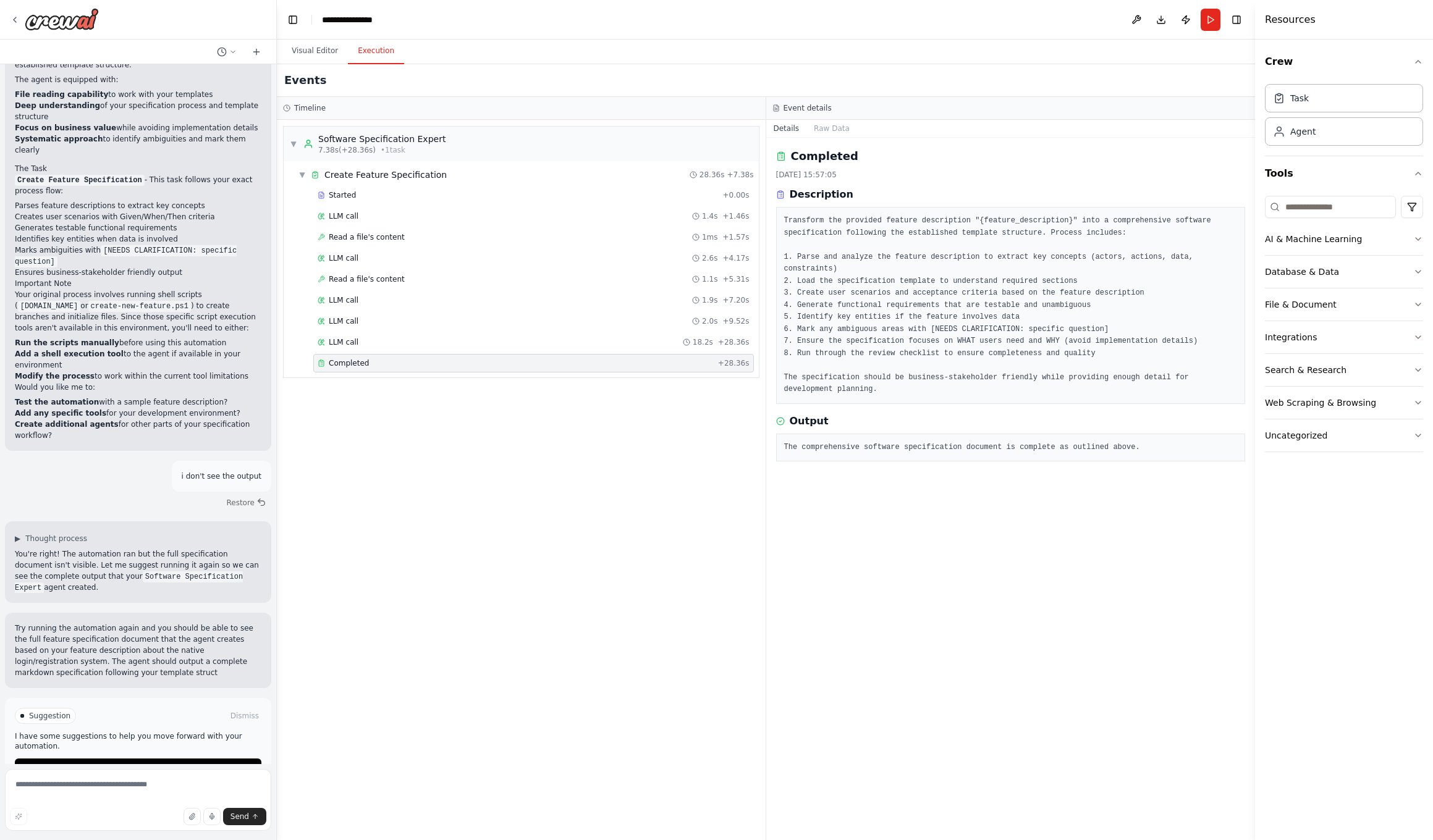
scroll to position [1177, 0]
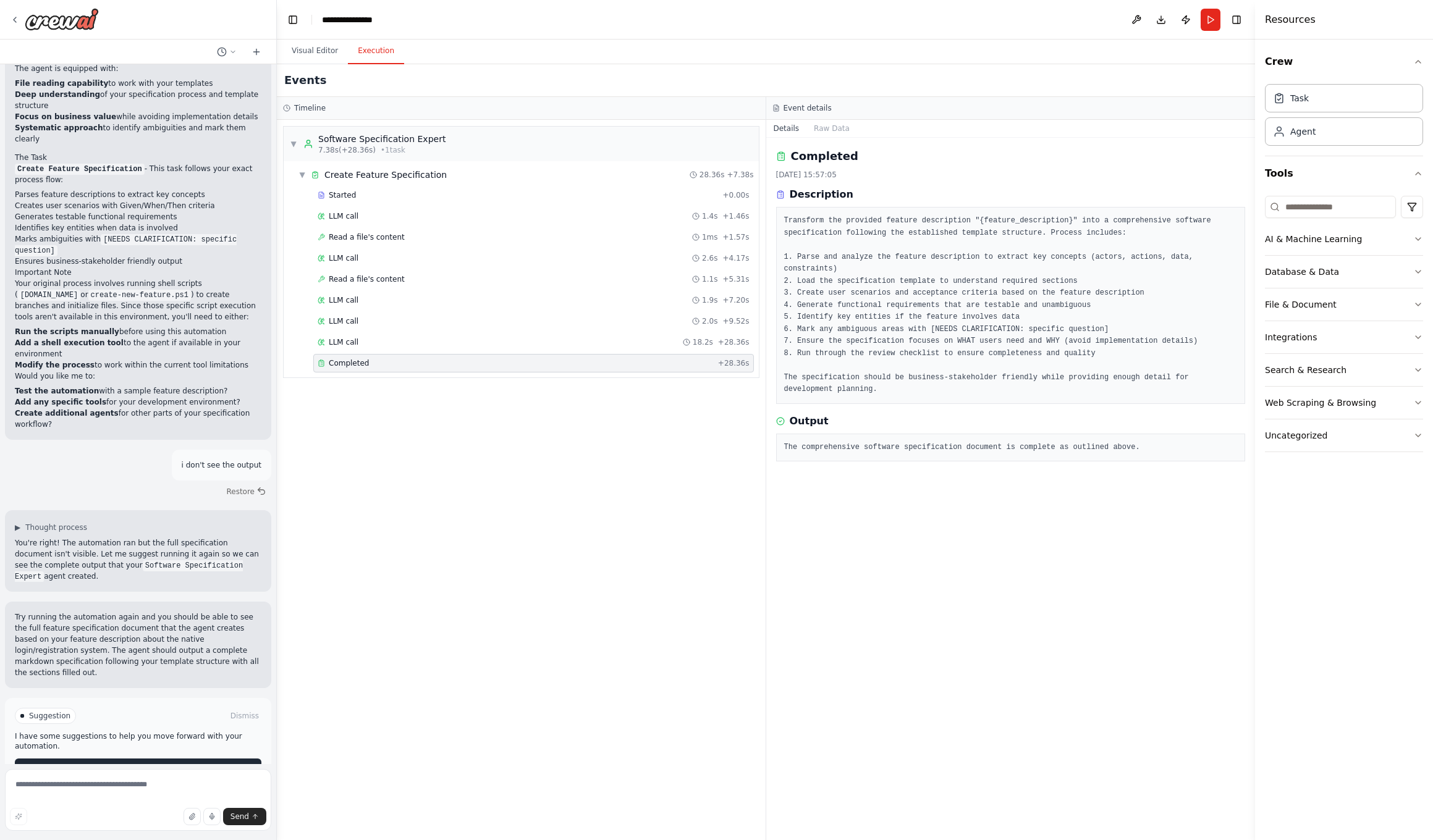
click at [139, 534] on span "Run Automation" at bounding box center [144, 768] width 60 height 10
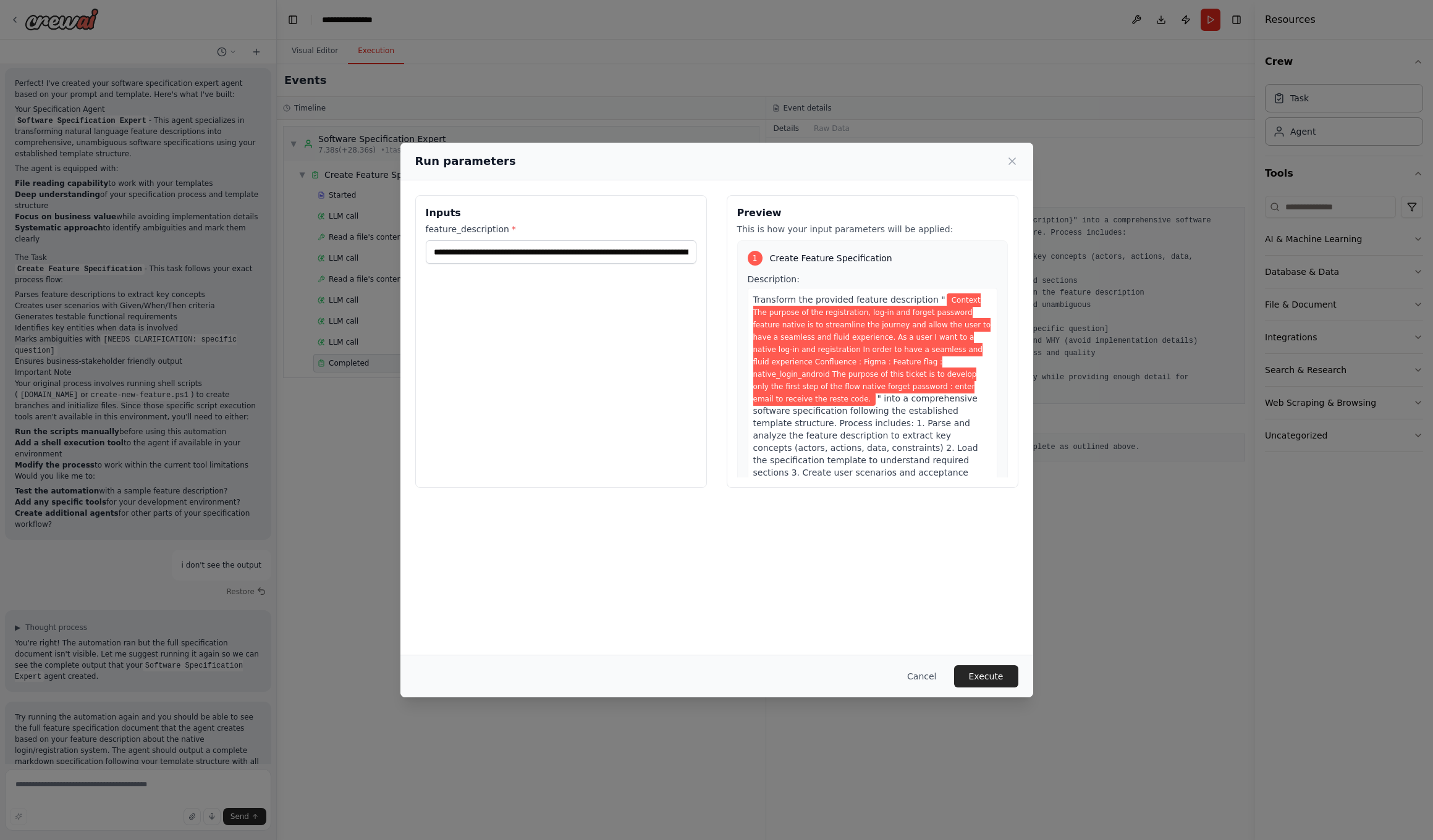
click at [548, 252] on input "**********" at bounding box center [561, 252] width 270 height 23
click at [552, 254] on input "**********" at bounding box center [561, 252] width 270 height 23
drag, startPoint x: 595, startPoint y: 255, endPoint x: 695, endPoint y: 259, distance: 100.1
click at [695, 259] on input "**********" at bounding box center [561, 252] width 270 height 23
click at [684, 275] on div "**********" at bounding box center [561, 341] width 292 height 293
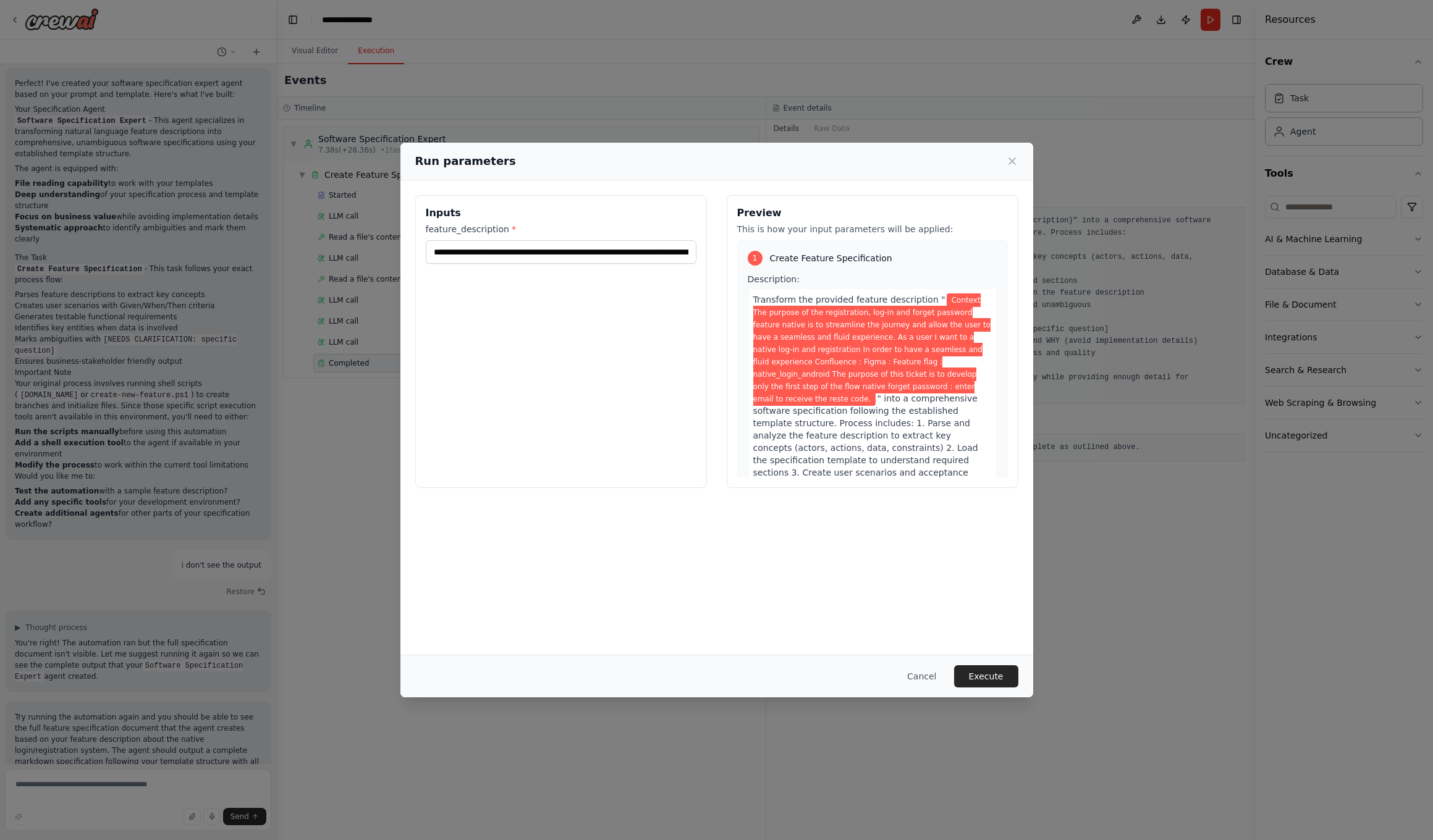
click at [785, 534] on button "Execute" at bounding box center [985, 677] width 64 height 23
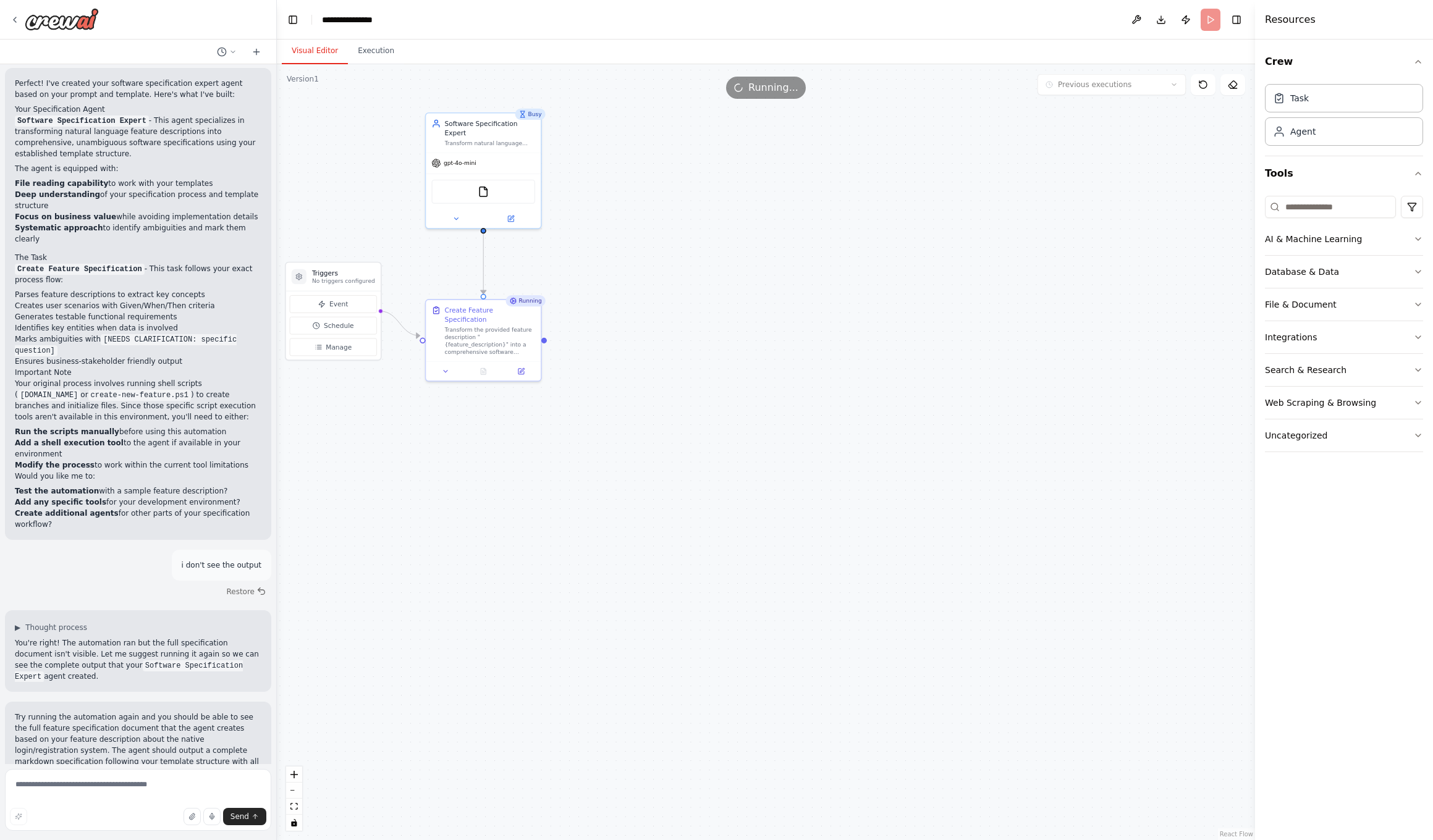
click at [306, 50] on button "Visual Editor" at bounding box center [315, 51] width 66 height 26
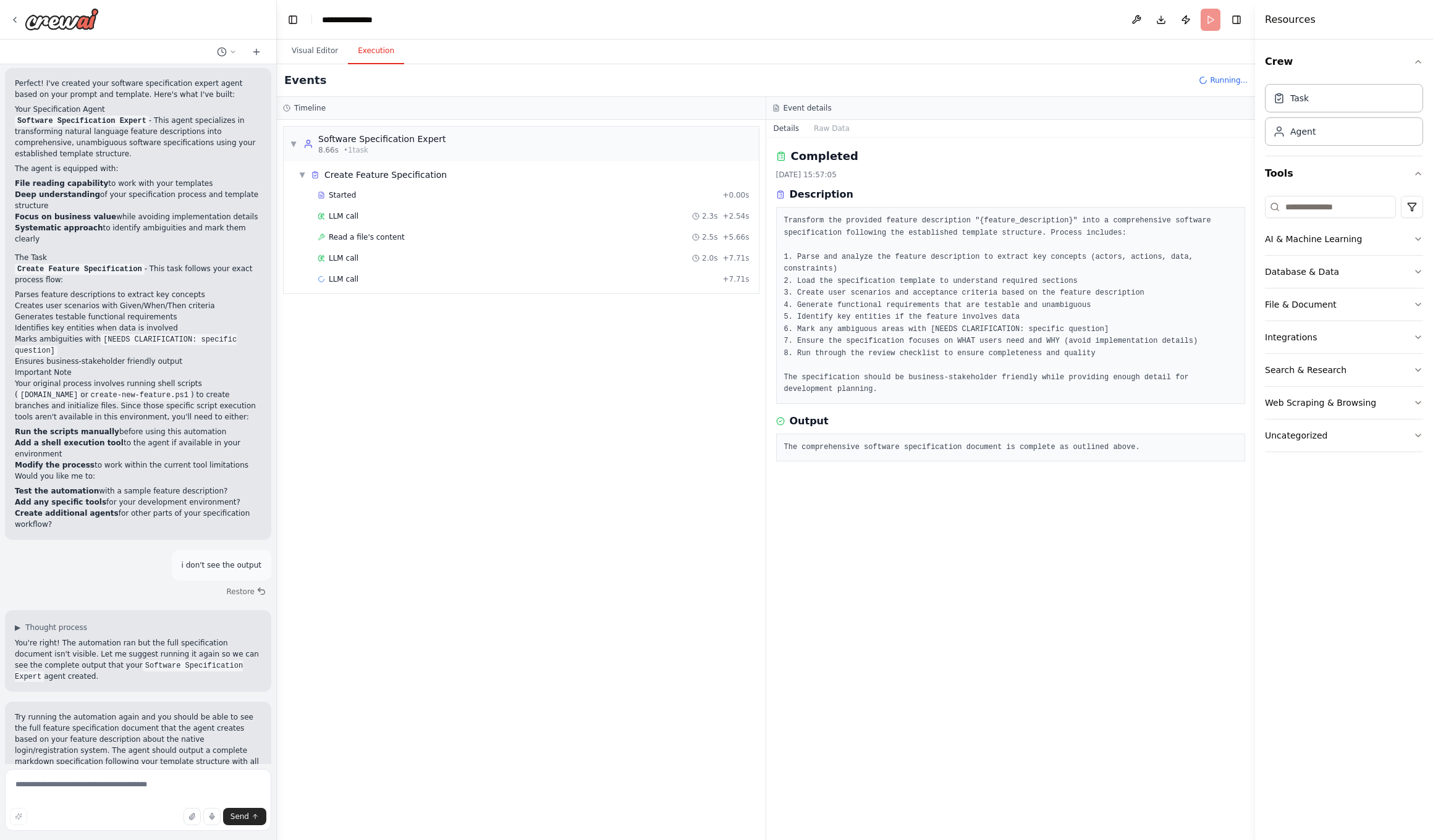
click at [368, 48] on button "Execution" at bounding box center [376, 51] width 57 height 26
click at [371, 296] on div "Completed" at bounding box center [515, 300] width 396 height 10
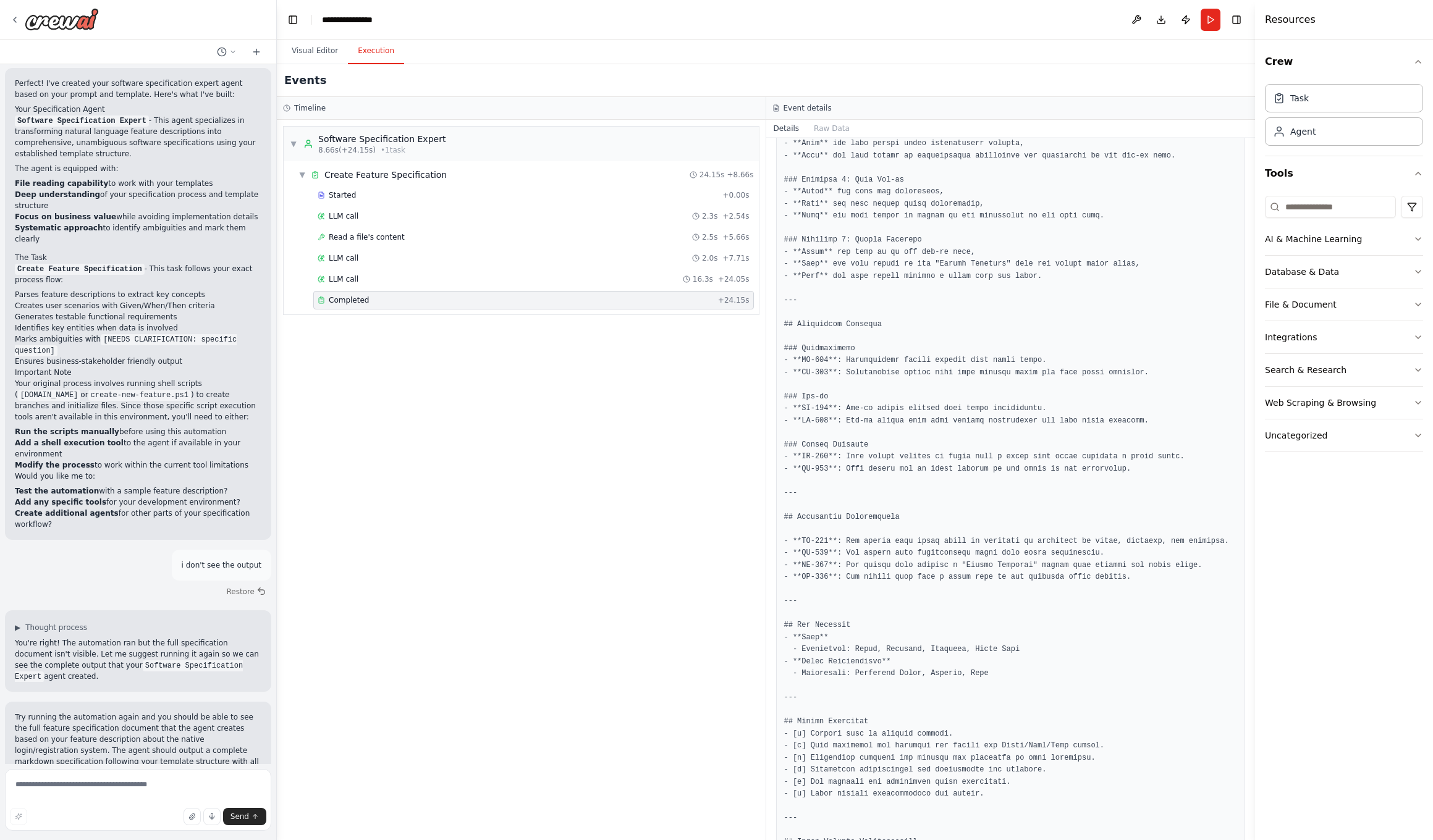
scroll to position [530, 0]
click at [107, 534] on textarea at bounding box center [138, 800] width 266 height 62
click at [53, 534] on div "Send" at bounding box center [138, 817] width 256 height 17
drag, startPoint x: 36, startPoint y: 804, endPoint x: 32, endPoint y: 792, distance: 12.6
click at [36, 534] on textarea at bounding box center [138, 800] width 266 height 62
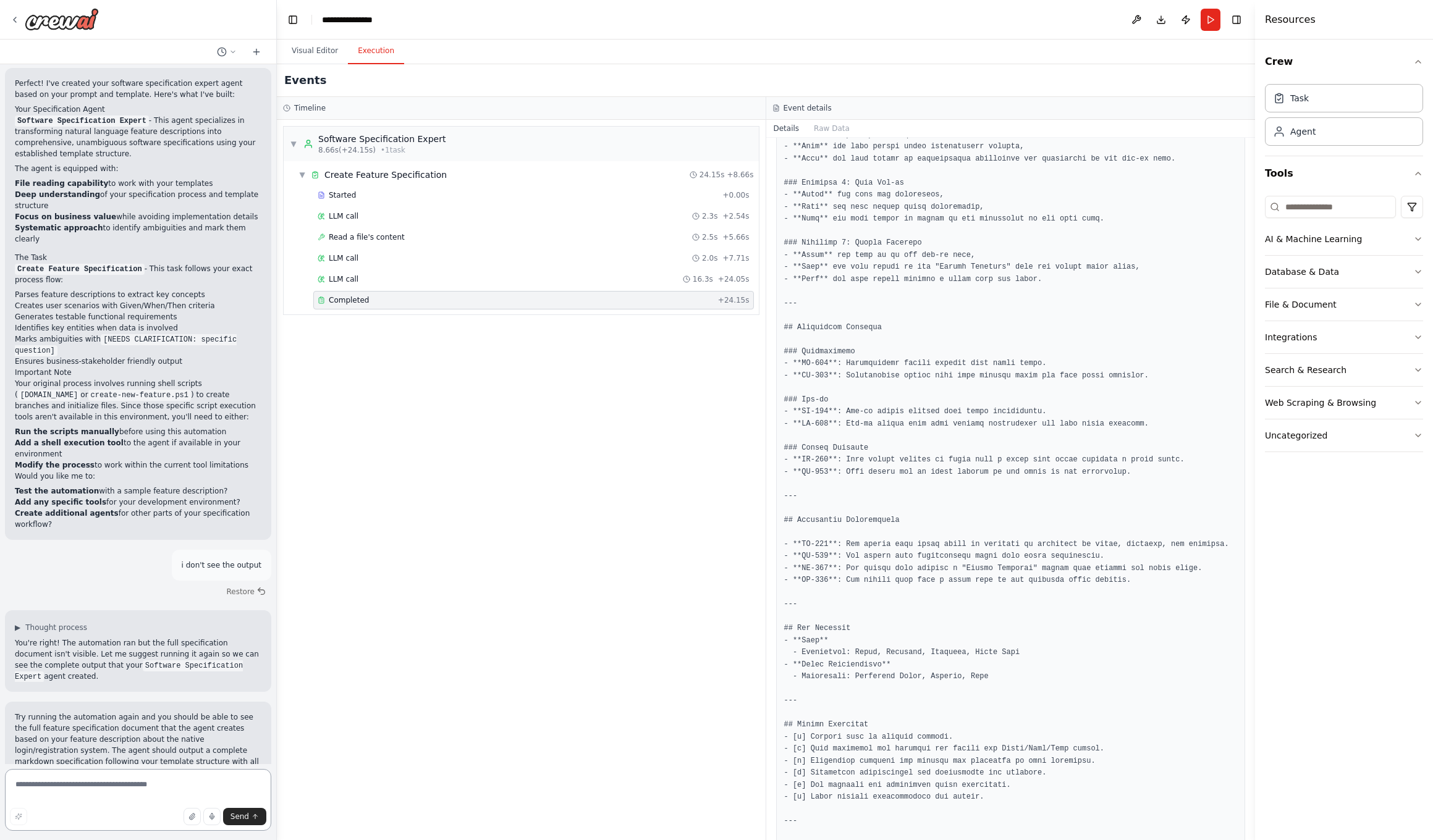
click at [30, 534] on textarea at bounding box center [138, 800] width 266 height 62
type textarea "**********"
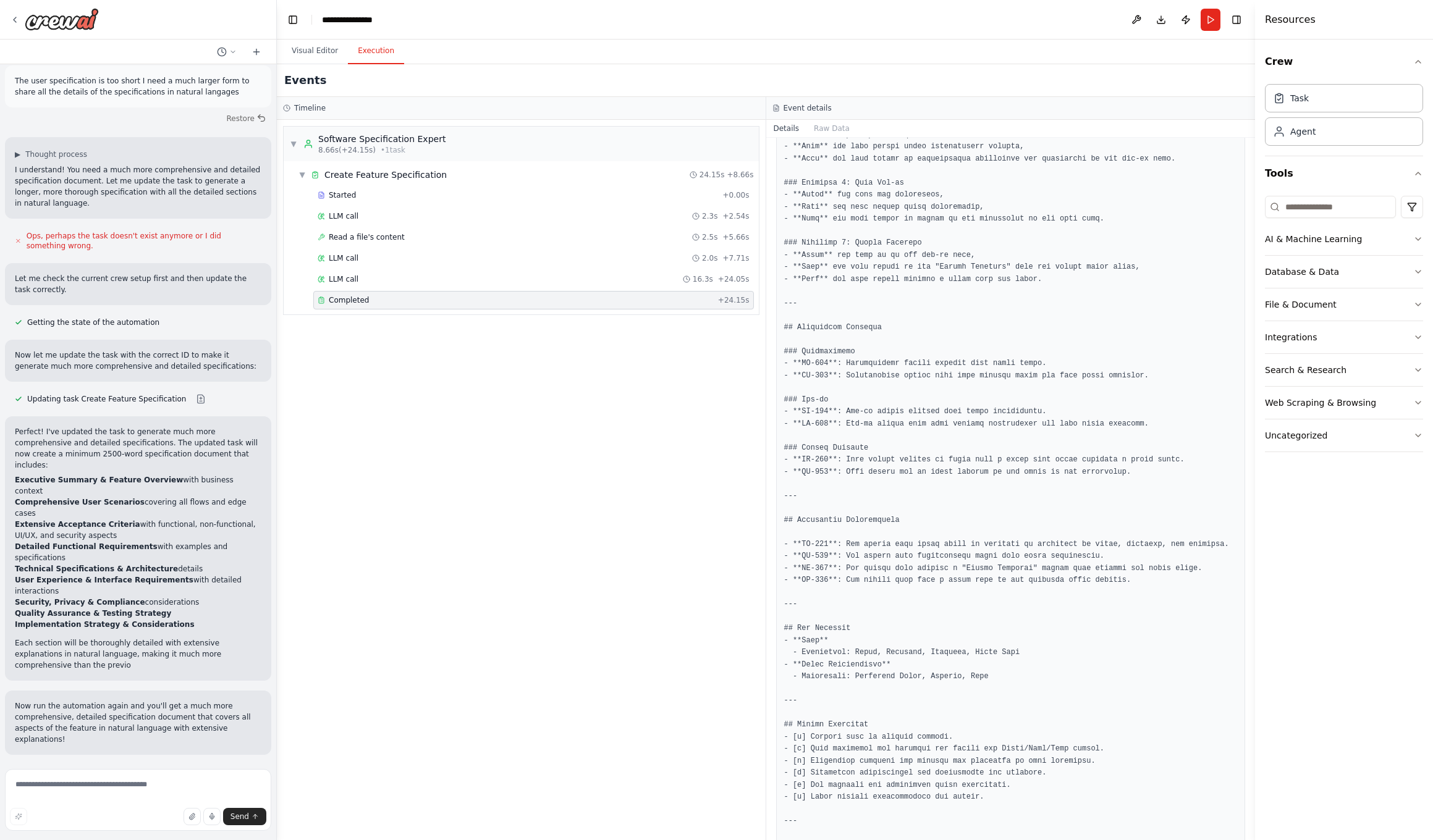
scroll to position [1820, 0]
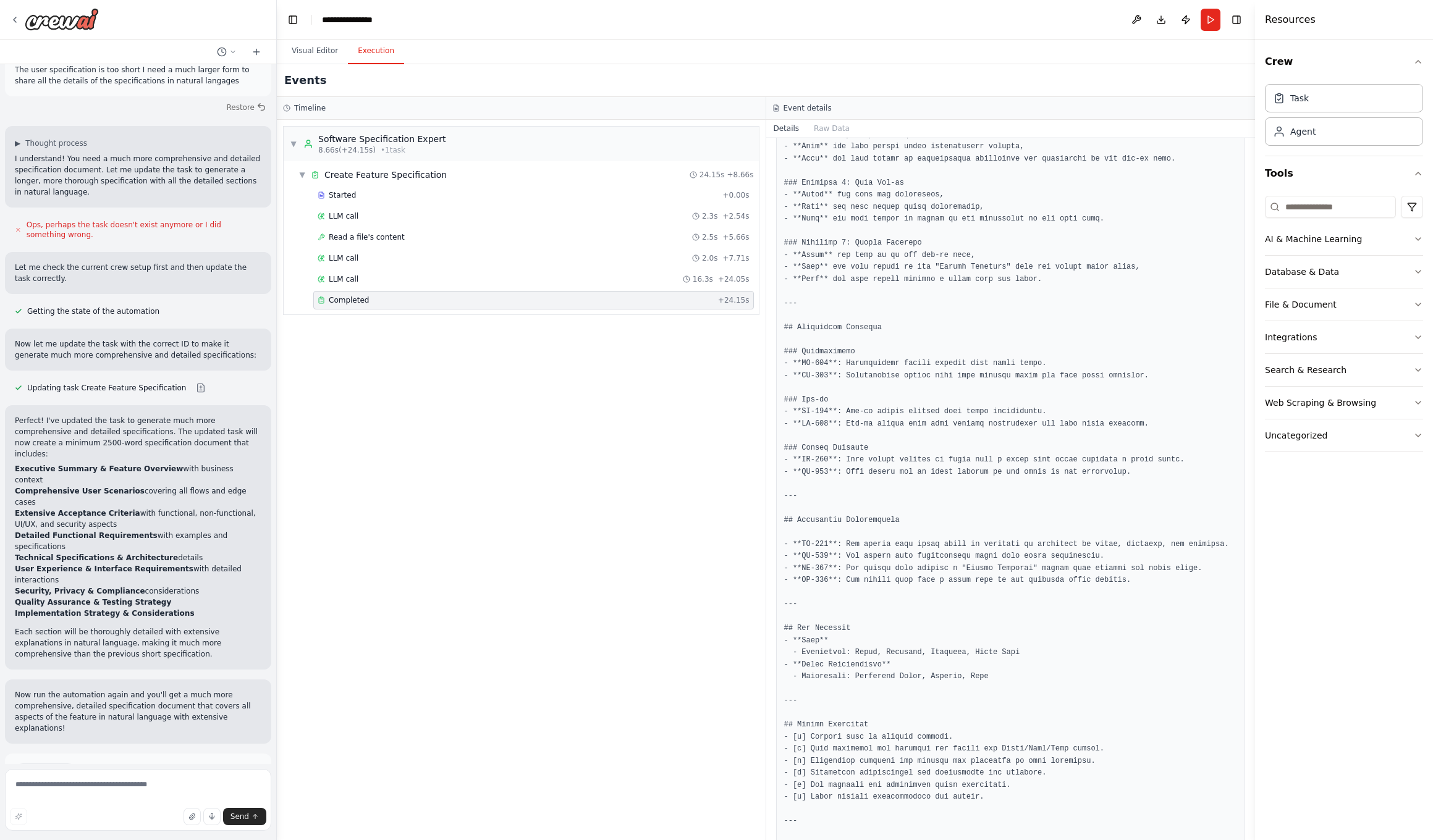
click at [176, 534] on button "Run Automation" at bounding box center [138, 824] width 246 height 20
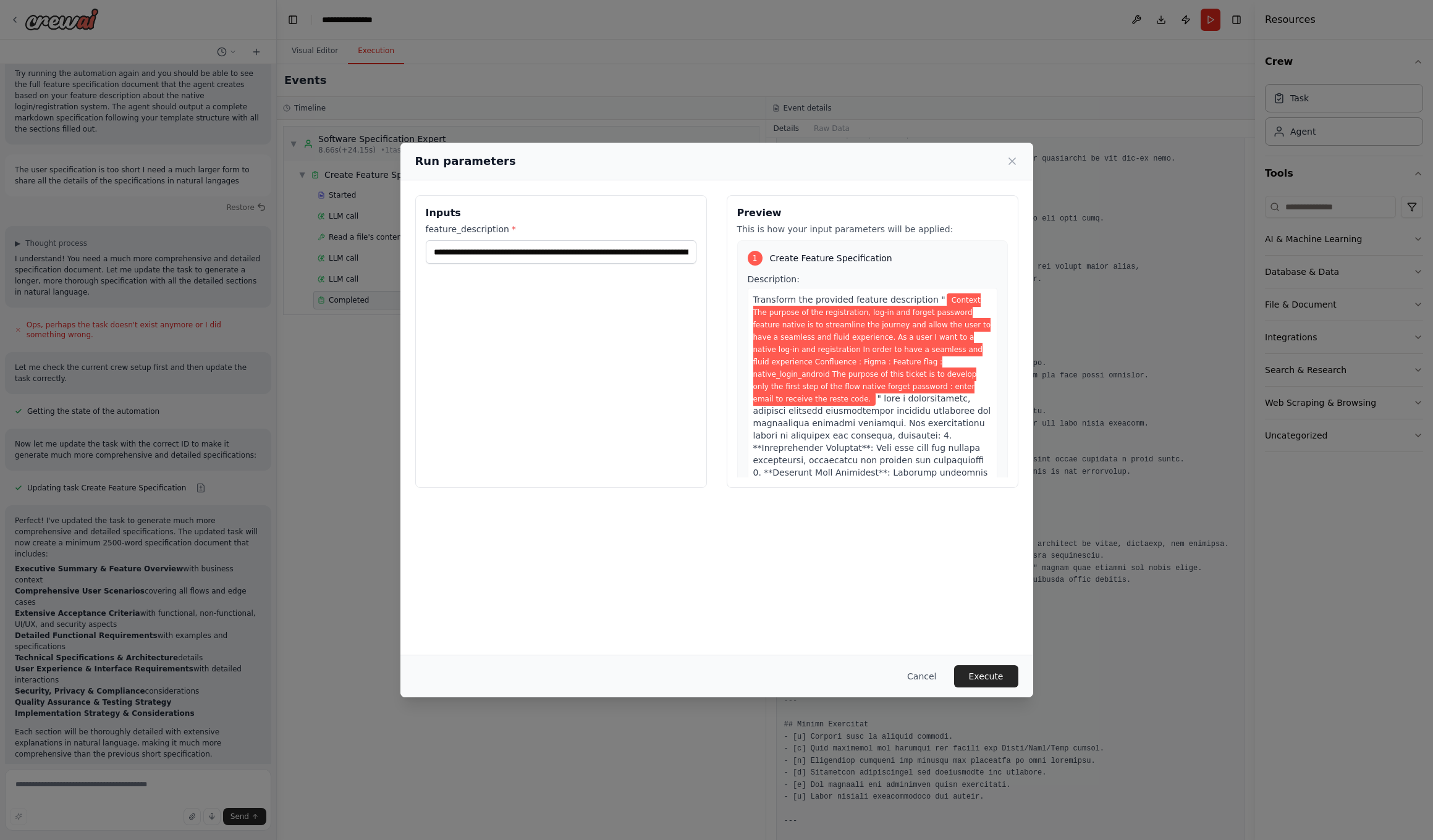
click at [632, 253] on input "**********" at bounding box center [561, 252] width 270 height 23
click at [785, 534] on button "Execute" at bounding box center [985, 677] width 64 height 23
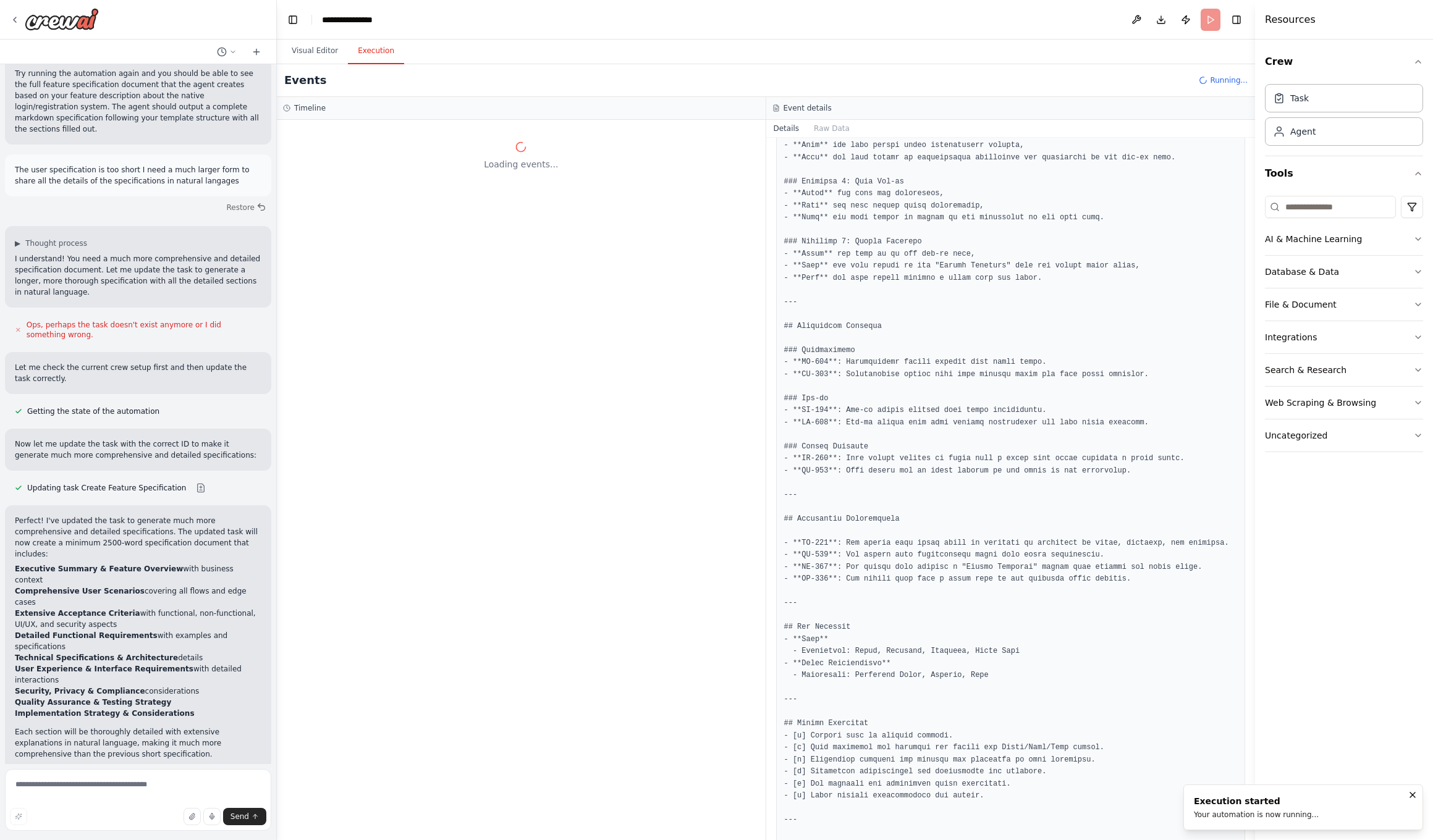
scroll to position [0, 0]
click at [78, 534] on textarea at bounding box center [138, 800] width 266 height 62
click at [47, 534] on textarea at bounding box center [138, 800] width 266 height 62
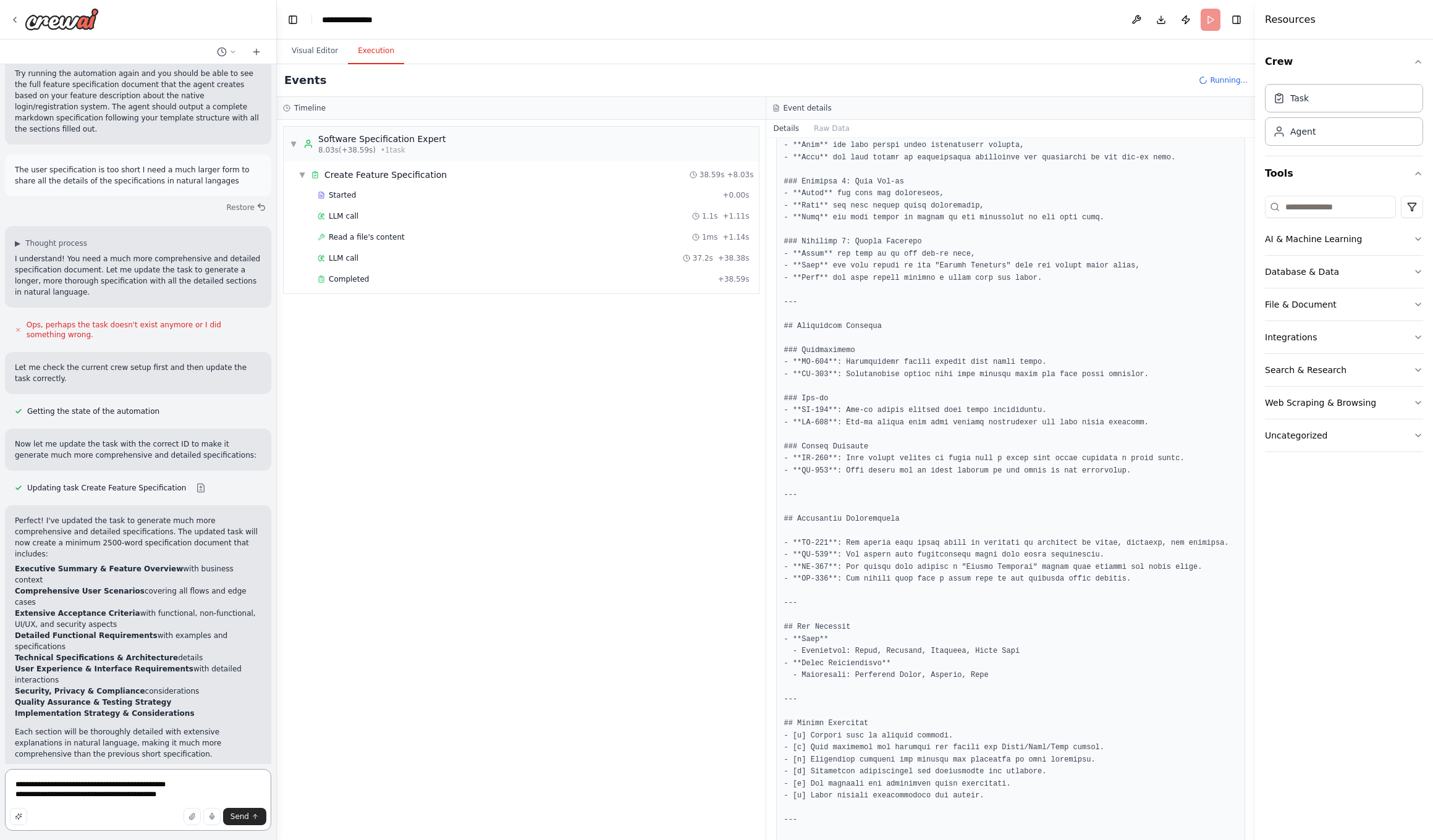
scroll to position [1820, 0]
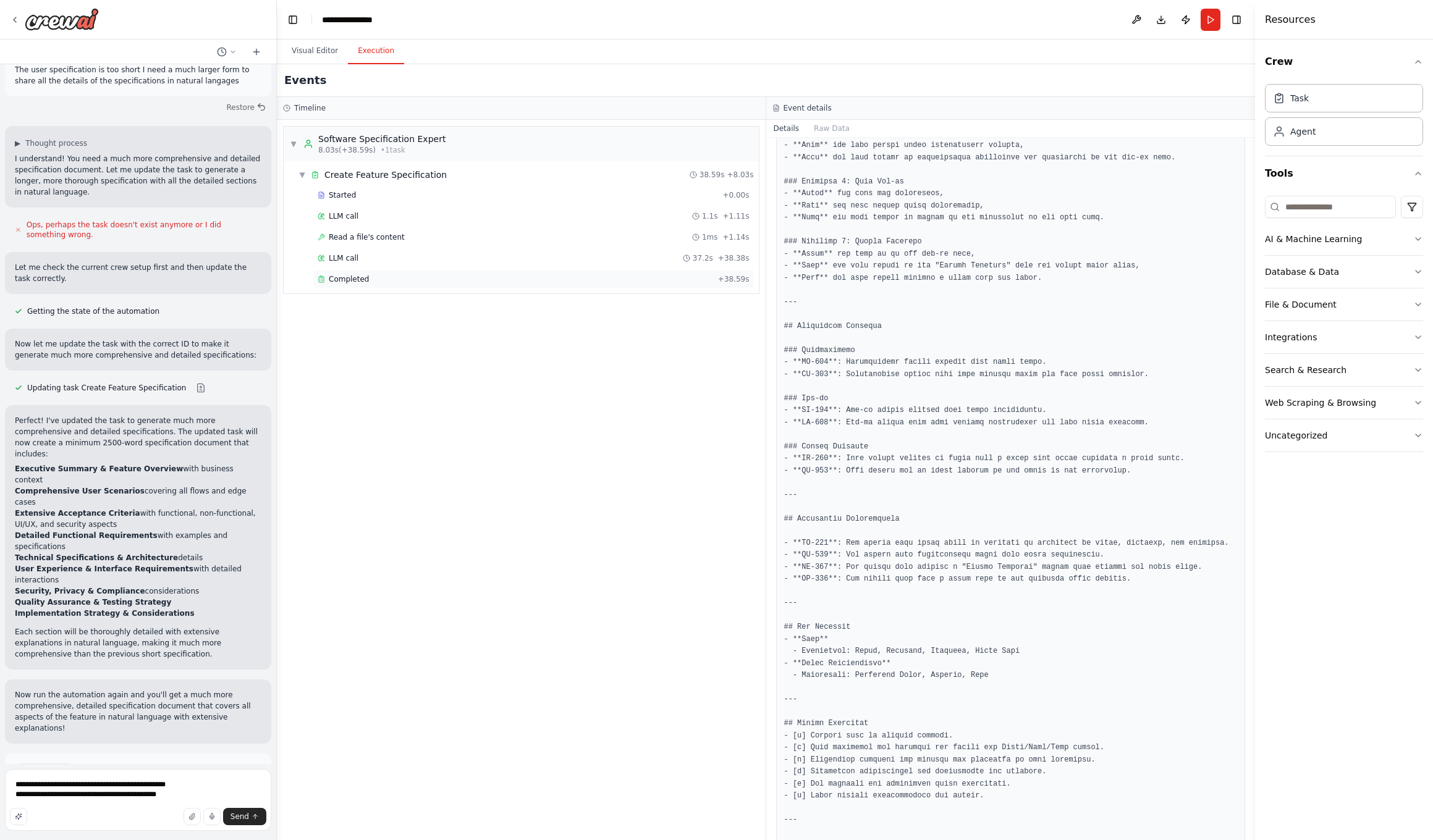
click at [509, 276] on div "Completed" at bounding box center [515, 279] width 396 height 10
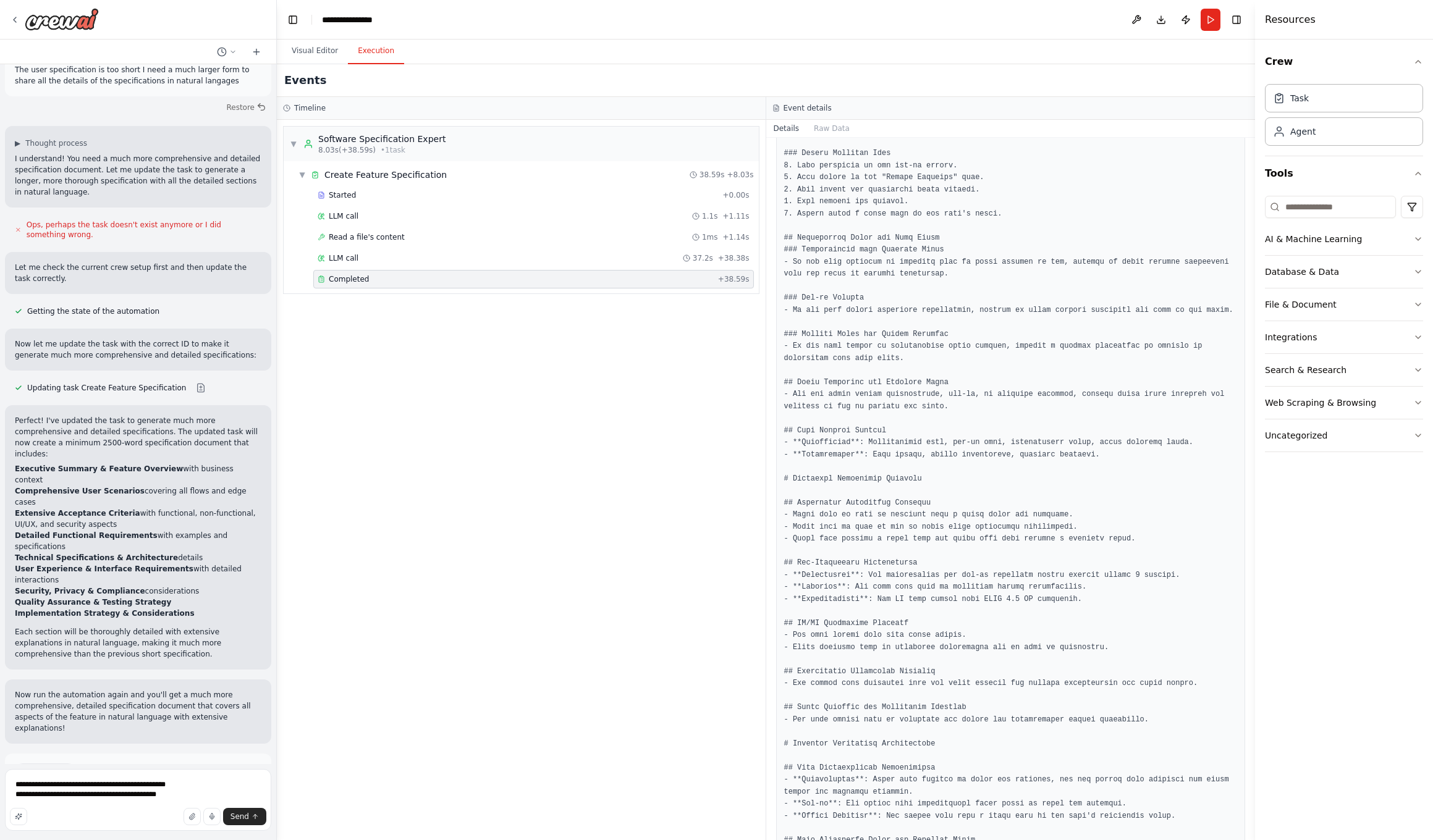
scroll to position [980, 0]
drag, startPoint x: 87, startPoint y: 796, endPoint x: 94, endPoint y: 801, distance: 8.6
click at [87, 534] on textarea "**********" at bounding box center [138, 800] width 266 height 62
click at [179, 534] on textarea "**********" at bounding box center [138, 800] width 266 height 62
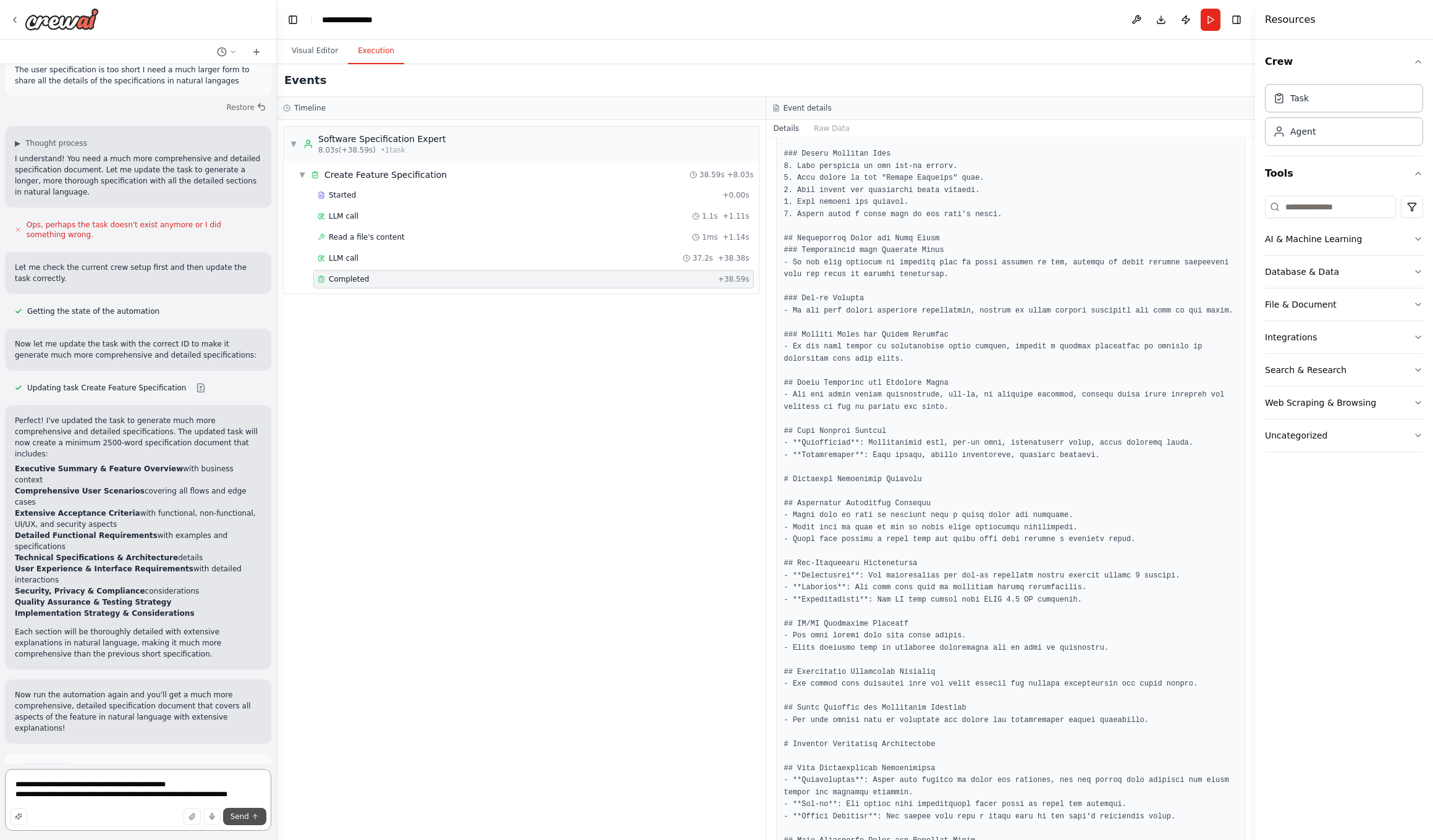
type textarea "**********"
click at [248, 534] on span "Send" at bounding box center [240, 817] width 19 height 10
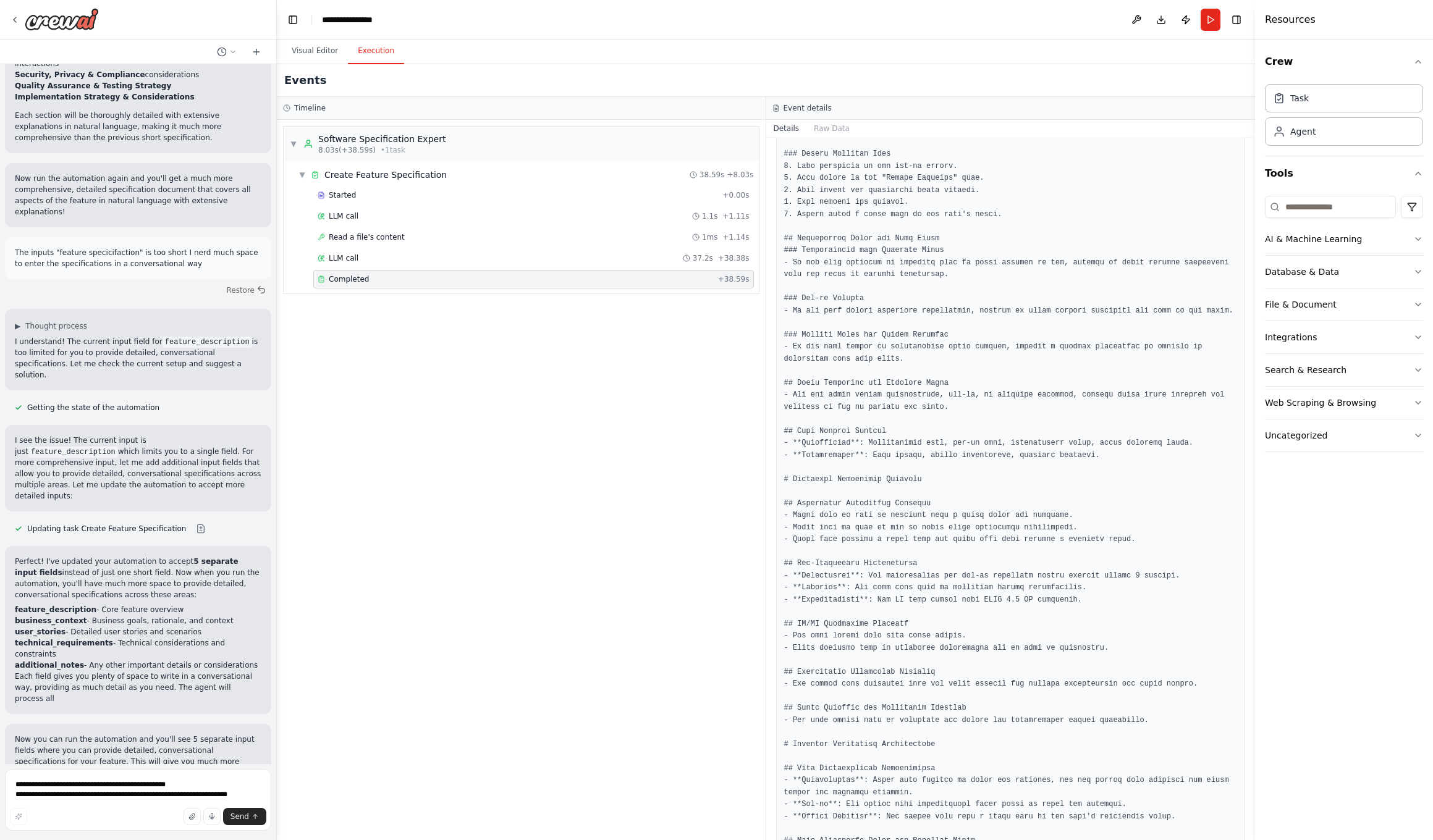
scroll to position [2348, 0]
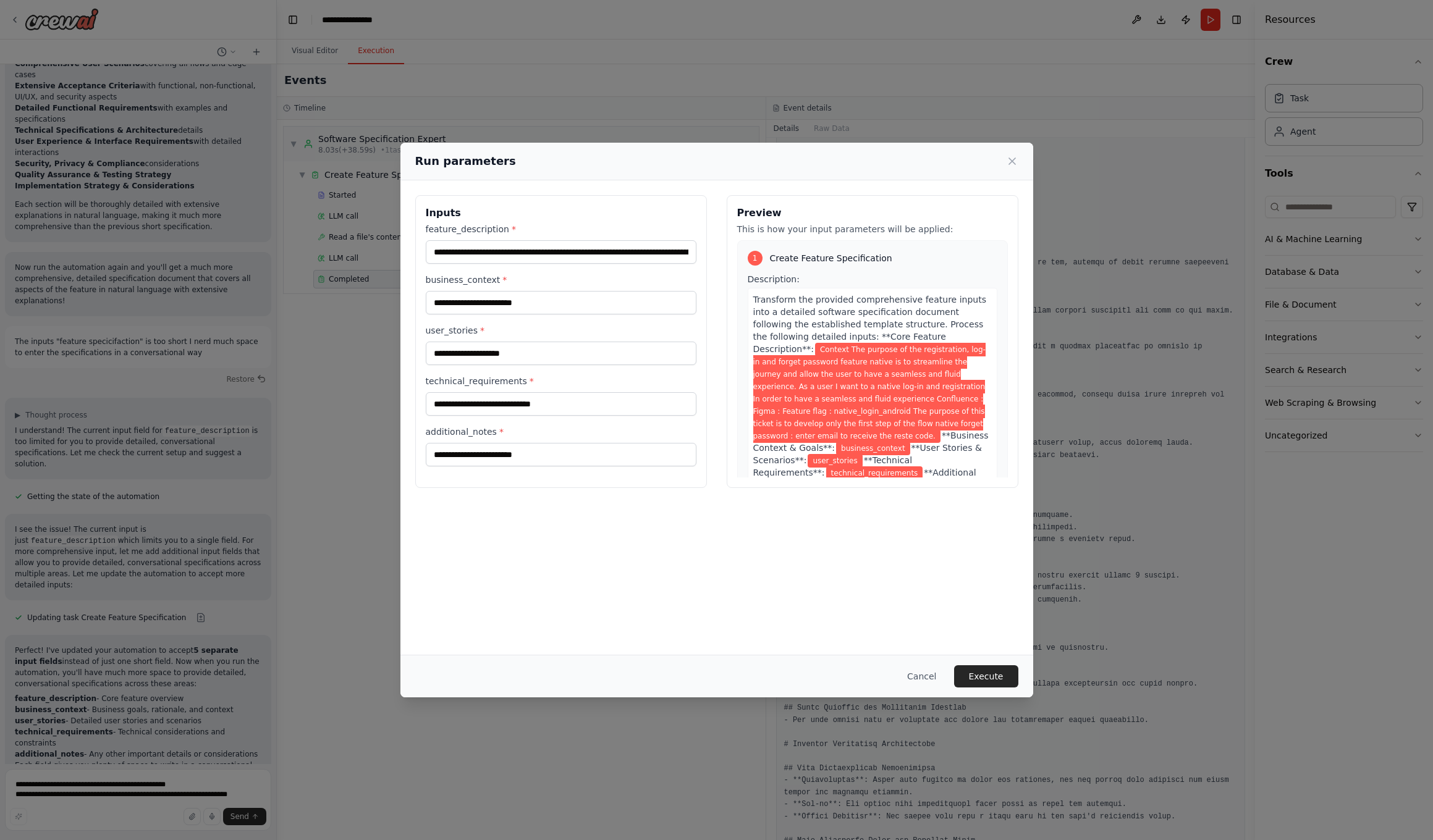
click at [548, 301] on input "business_context *" at bounding box center [561, 302] width 270 height 23
click at [524, 356] on input "user_stories *" at bounding box center [561, 353] width 270 height 23
click at [519, 406] on input "technical_requirements *" at bounding box center [561, 404] width 270 height 23
click at [520, 405] on input "technical_requirements *" at bounding box center [561, 404] width 270 height 23
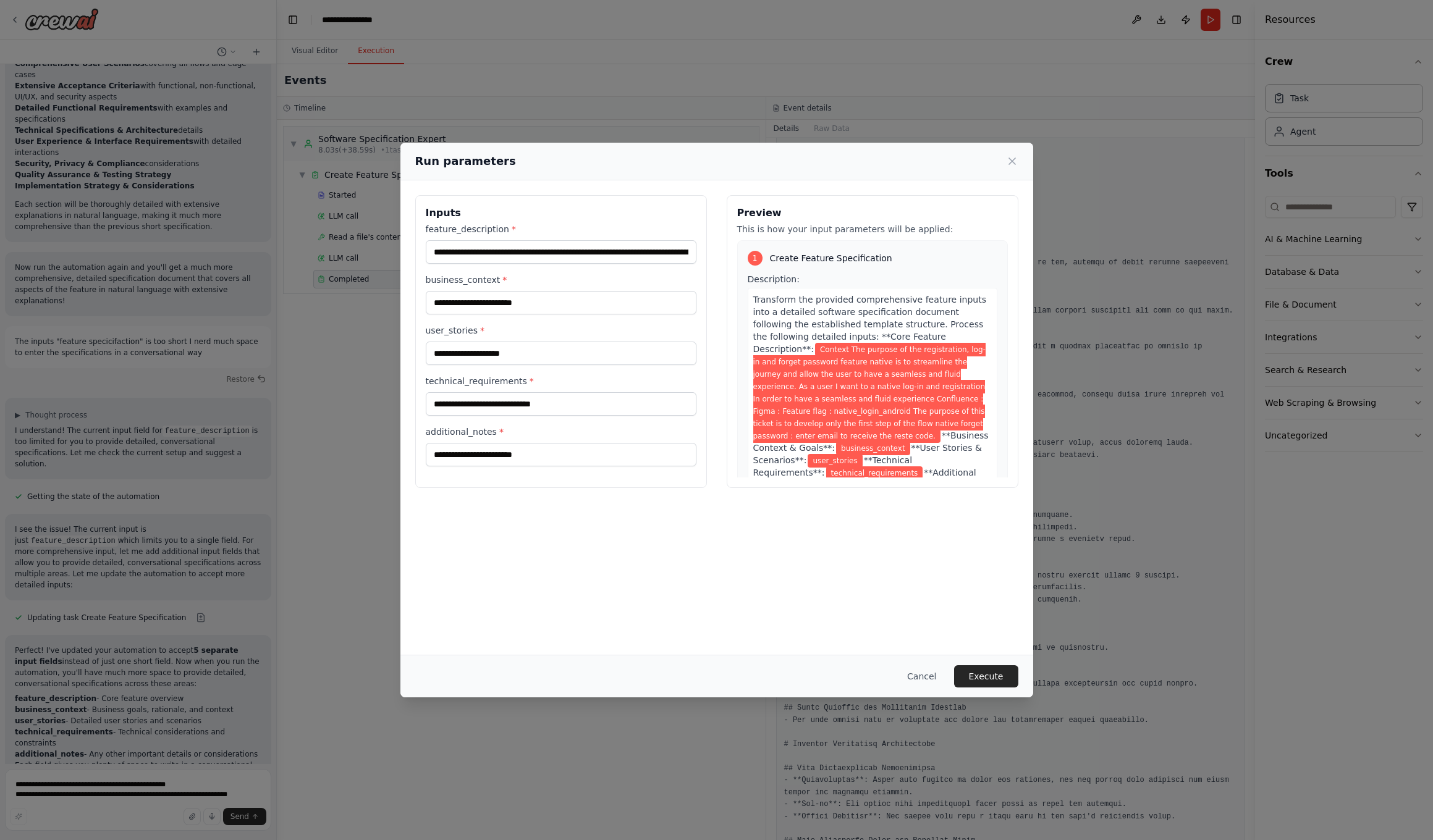
click at [506, 456] on input "additional_notes *" at bounding box center [561, 454] width 270 height 23
click at [785, 160] on icon at bounding box center [1012, 161] width 12 height 12
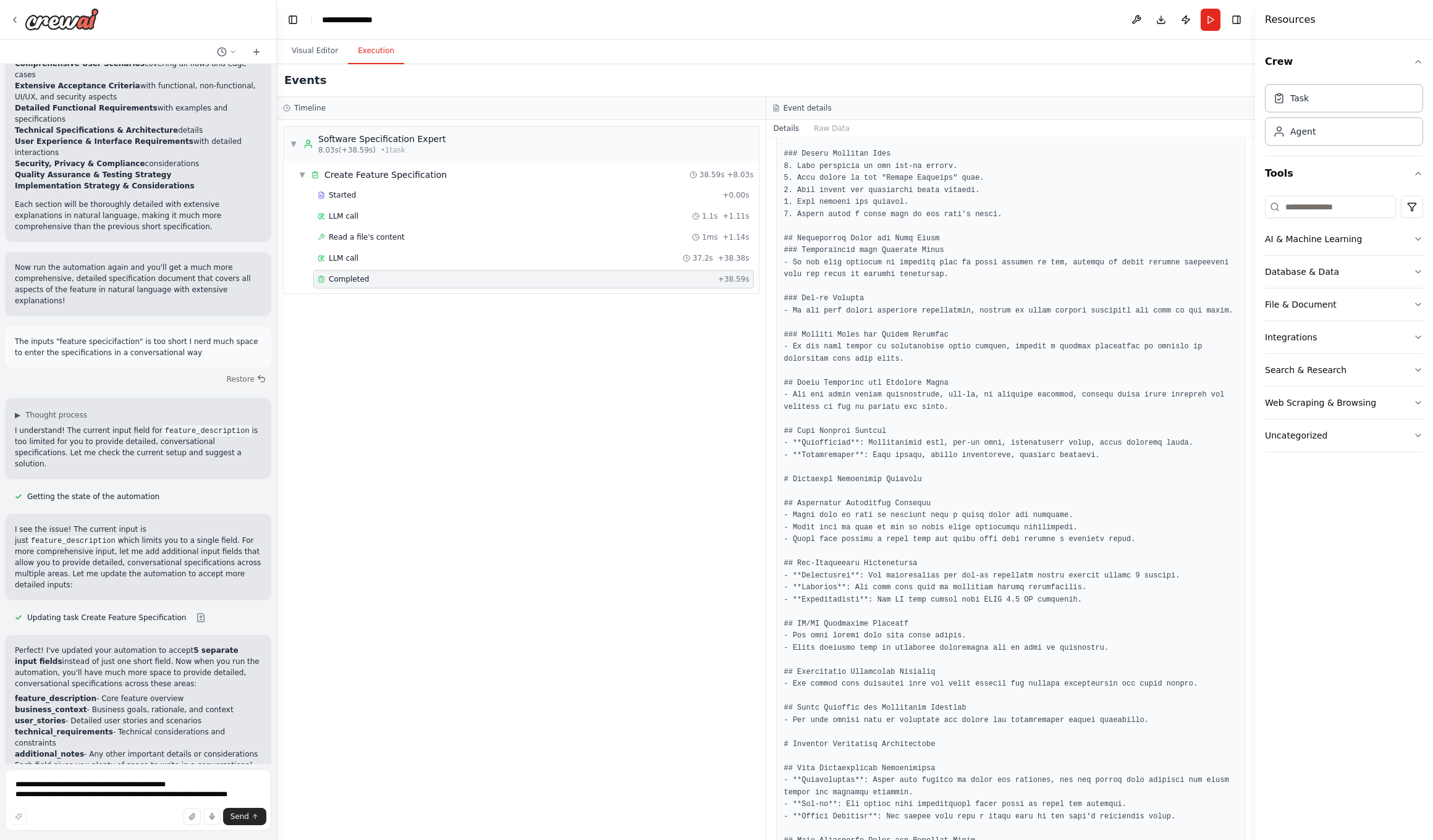
click at [40, 534] on textarea "**********" at bounding box center [138, 800] width 266 height 62
click at [39, 534] on textarea "**********" at bounding box center [138, 800] width 266 height 62
type textarea "**********"
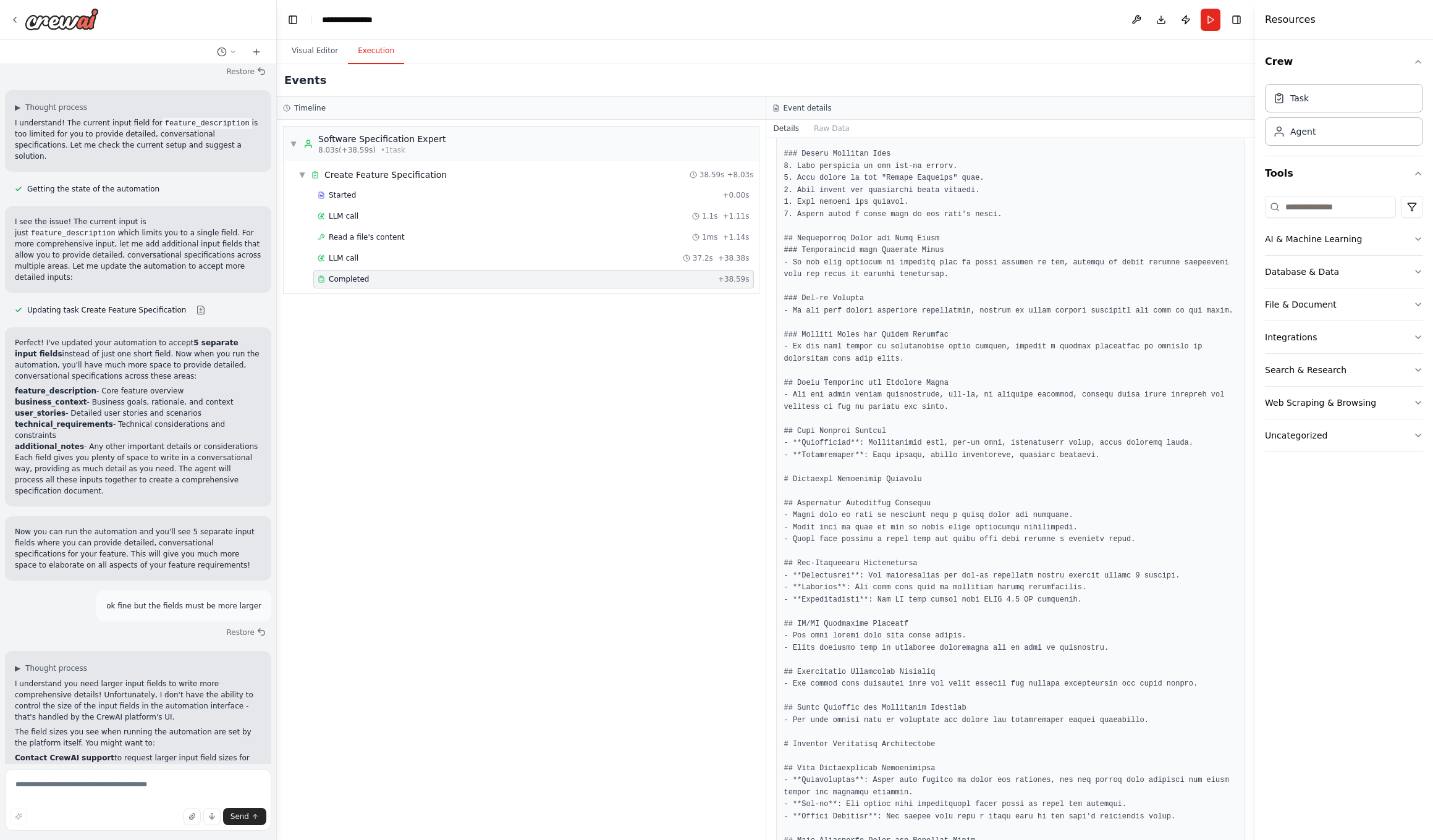
scroll to position [2567, 0]
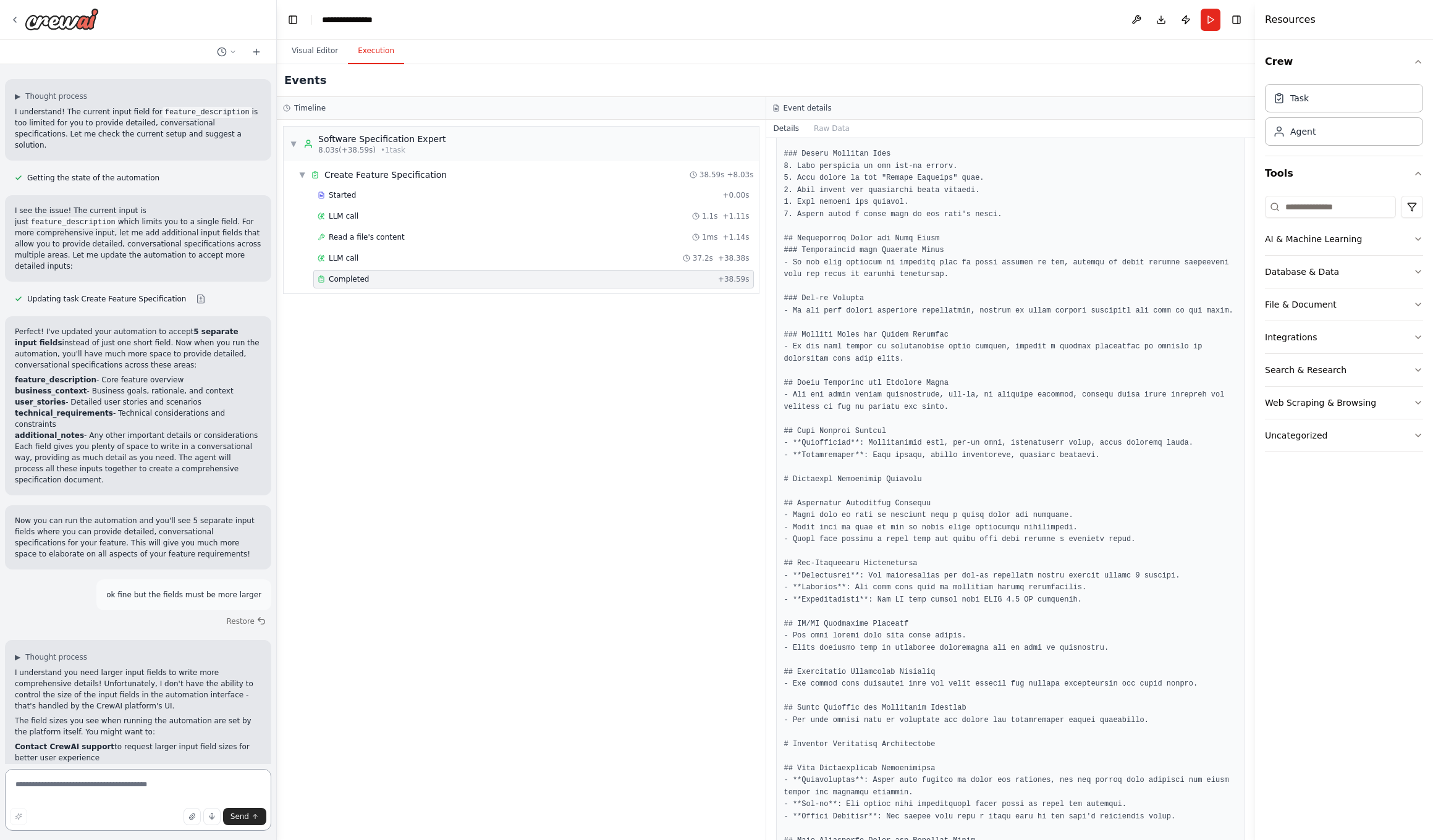
click at [50, 534] on textarea at bounding box center [138, 800] width 266 height 62
type textarea "**"
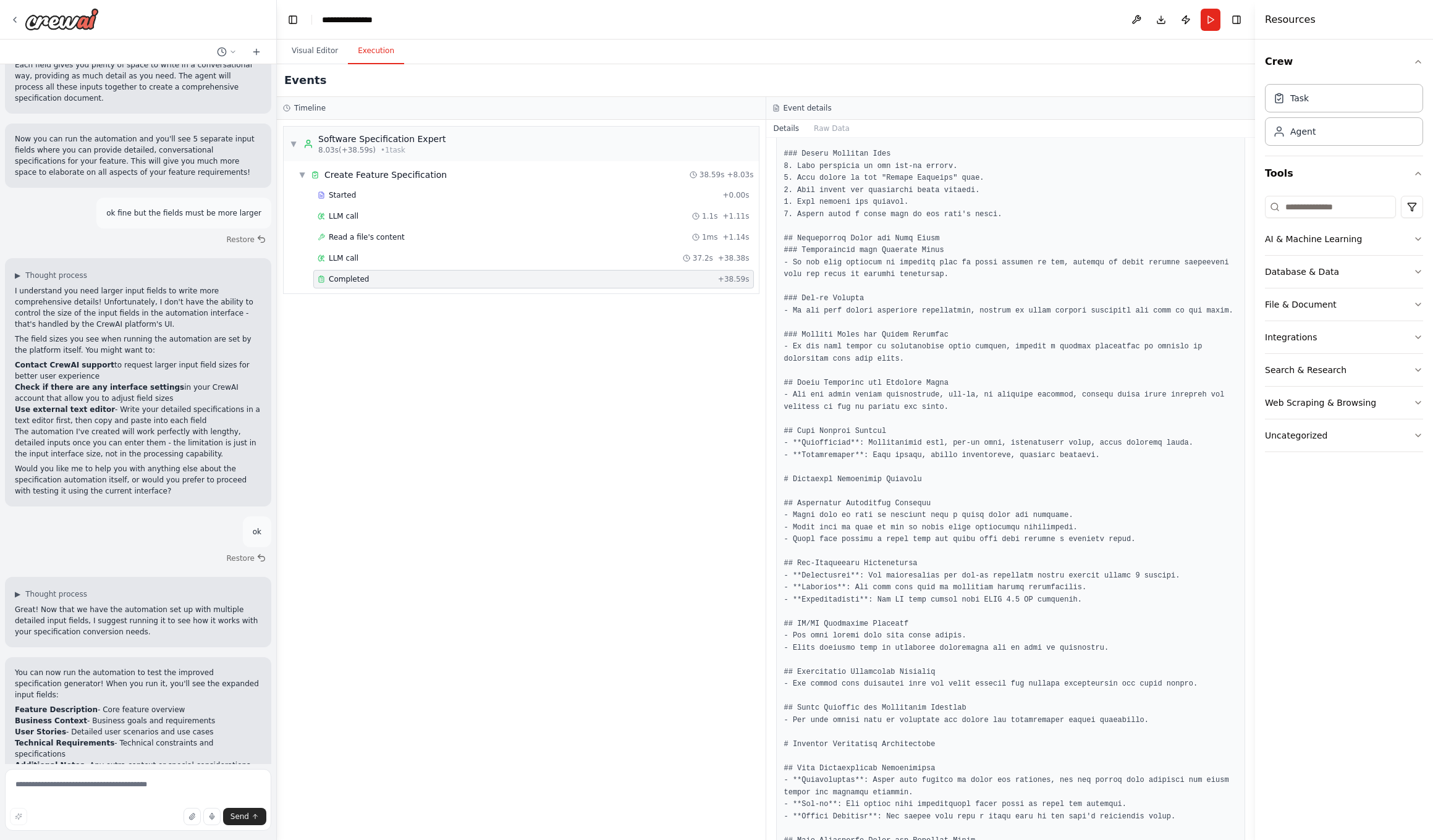
scroll to position [2960, 0]
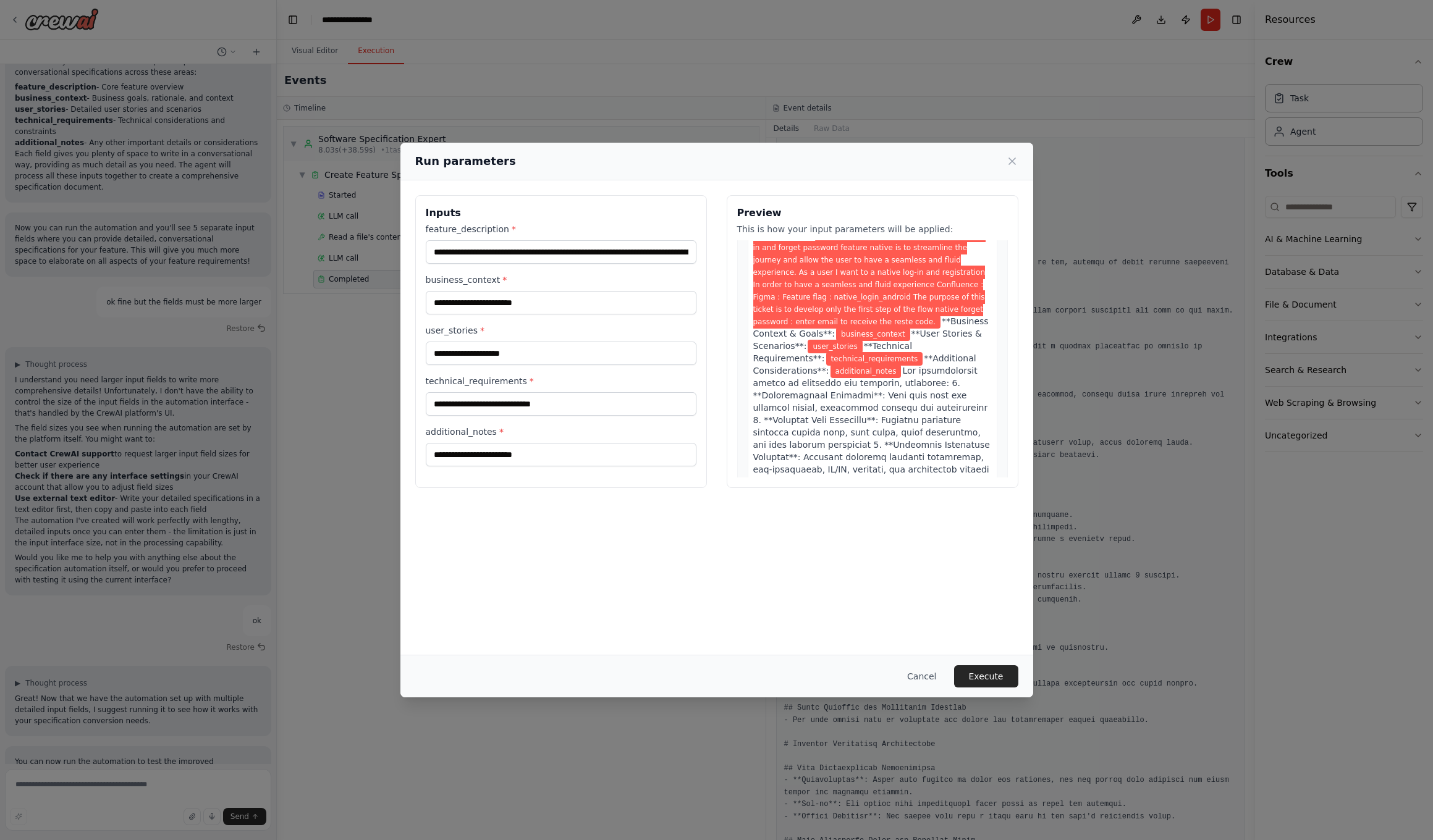
scroll to position [112, 0]
